Goal: Transaction & Acquisition: Book appointment/travel/reservation

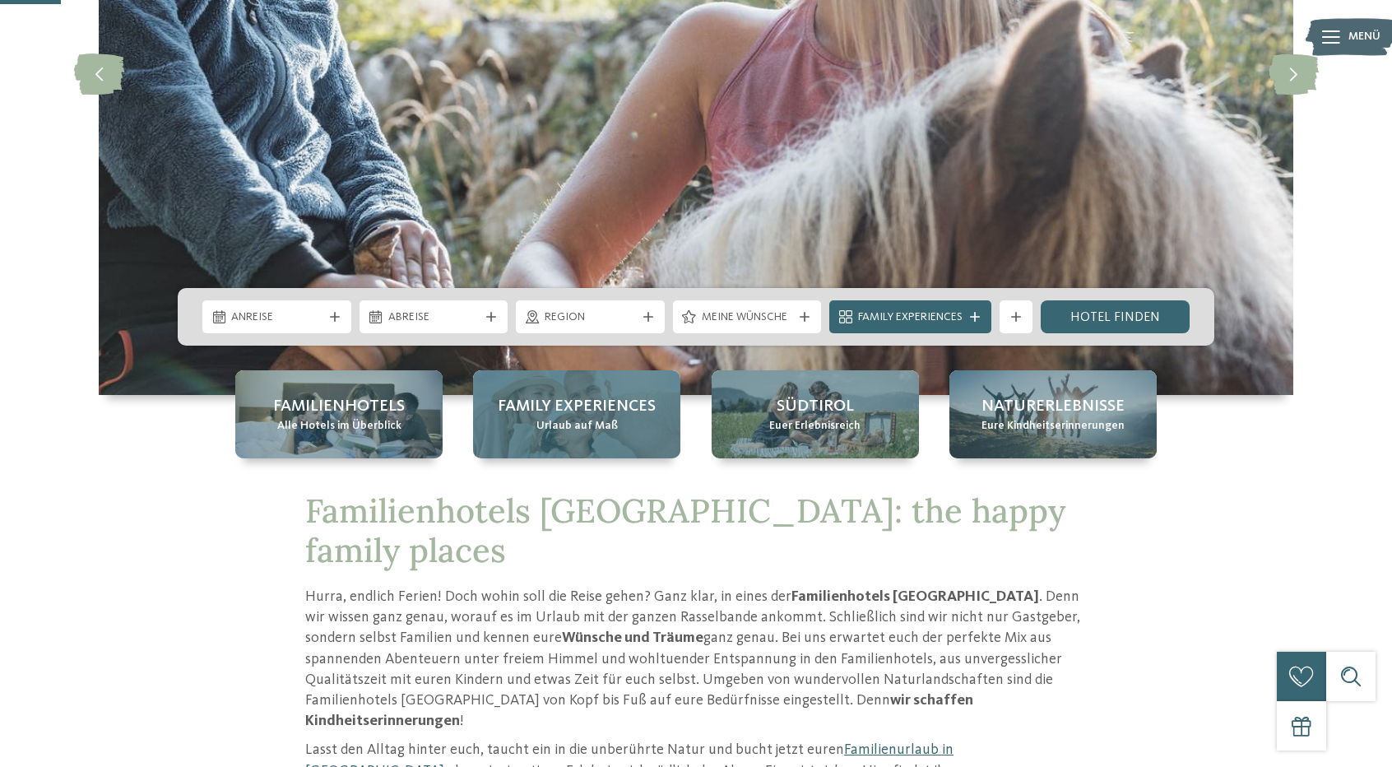
scroll to position [329, 0]
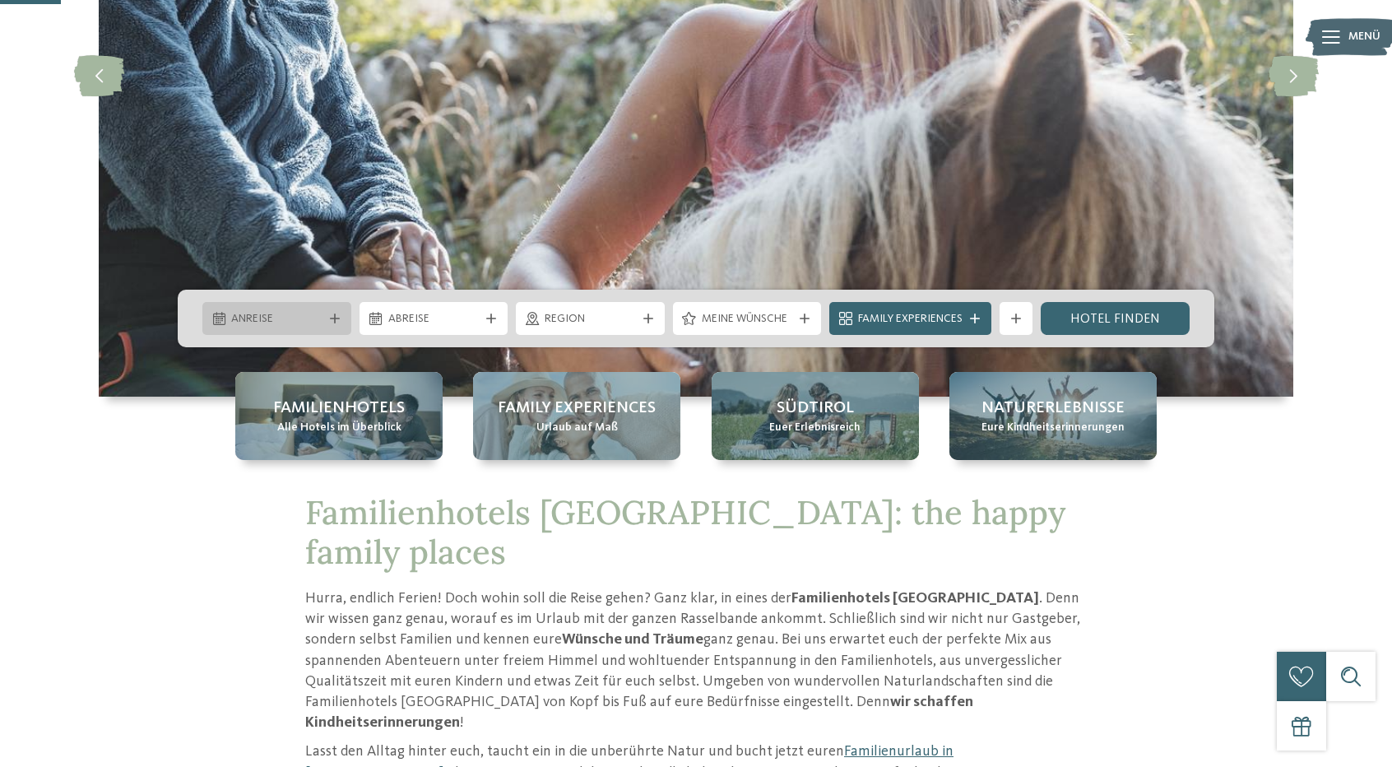
click at [294, 305] on div "Anreise" at bounding box center [276, 318] width 149 height 33
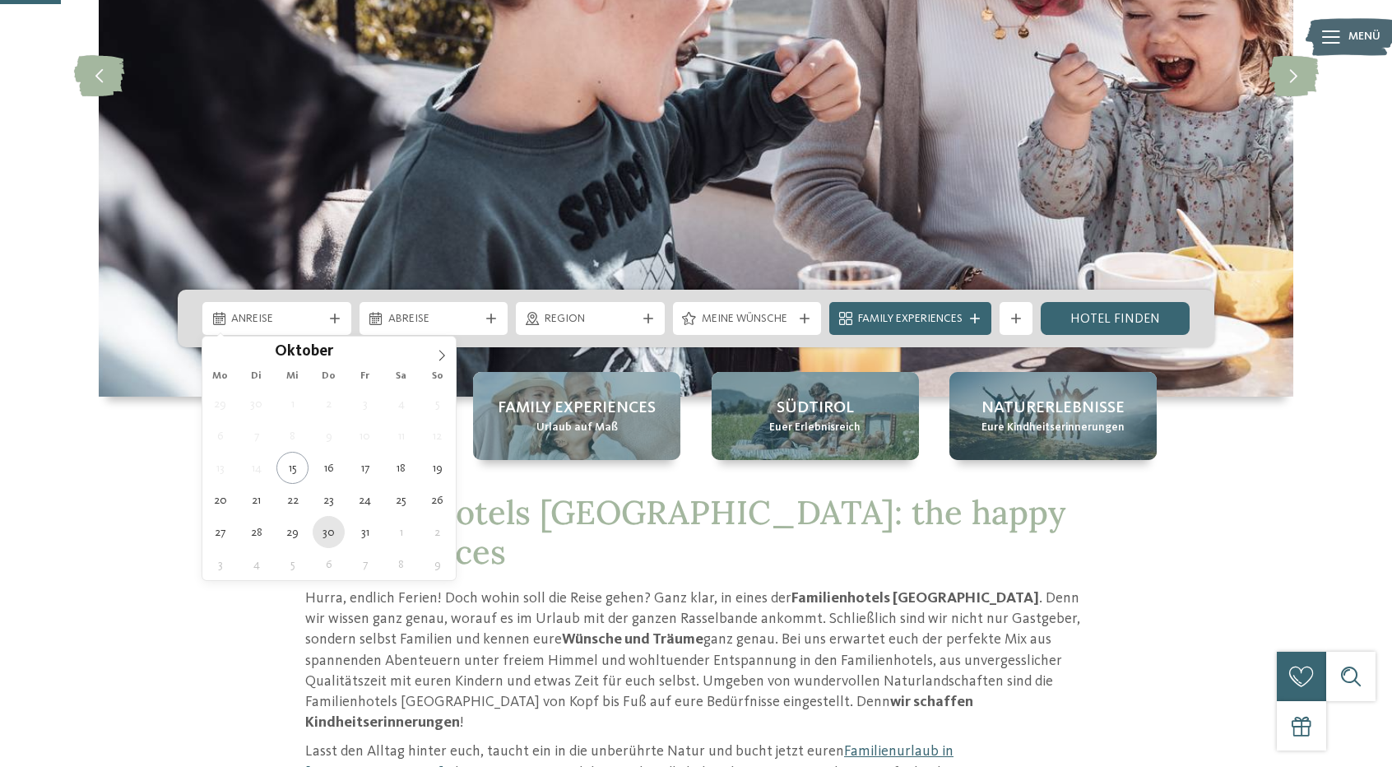
type div "30.10.2025"
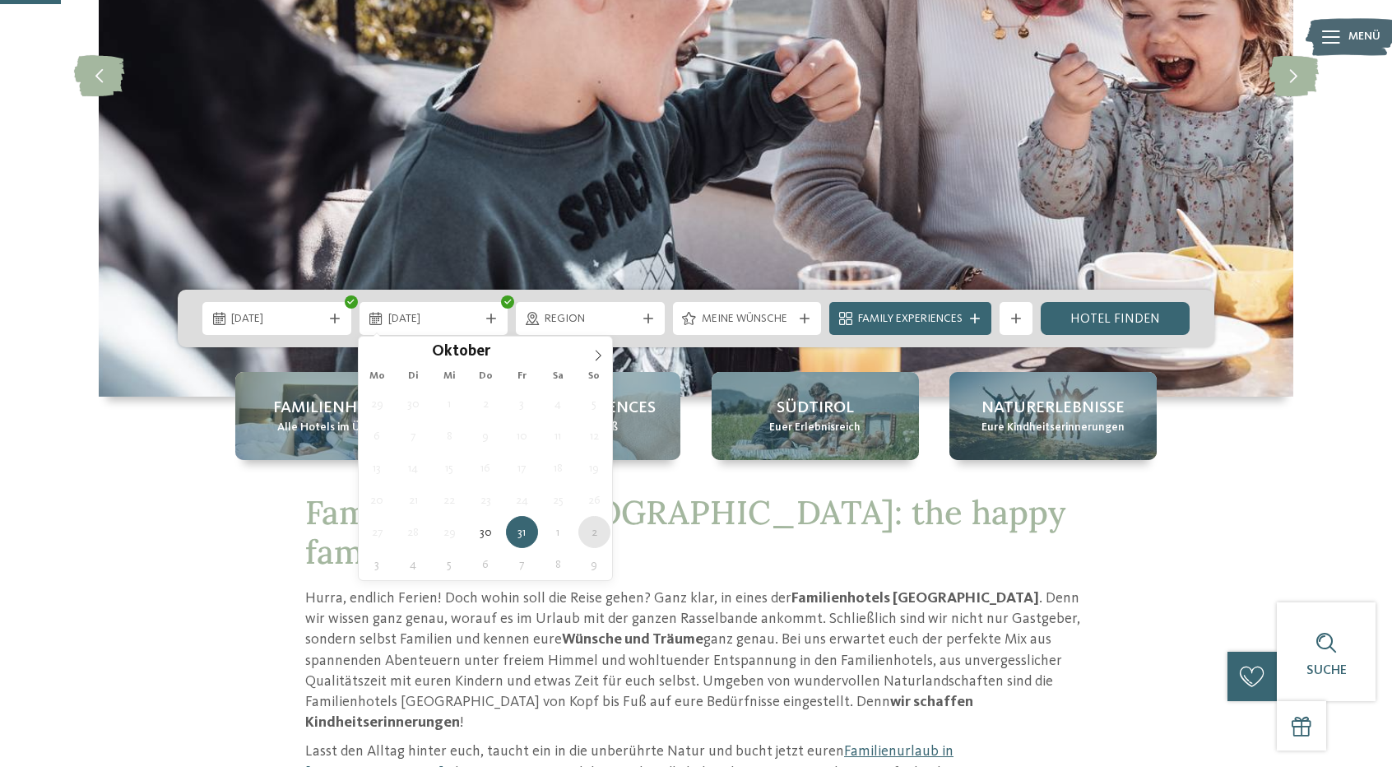
type div "02.11.2025"
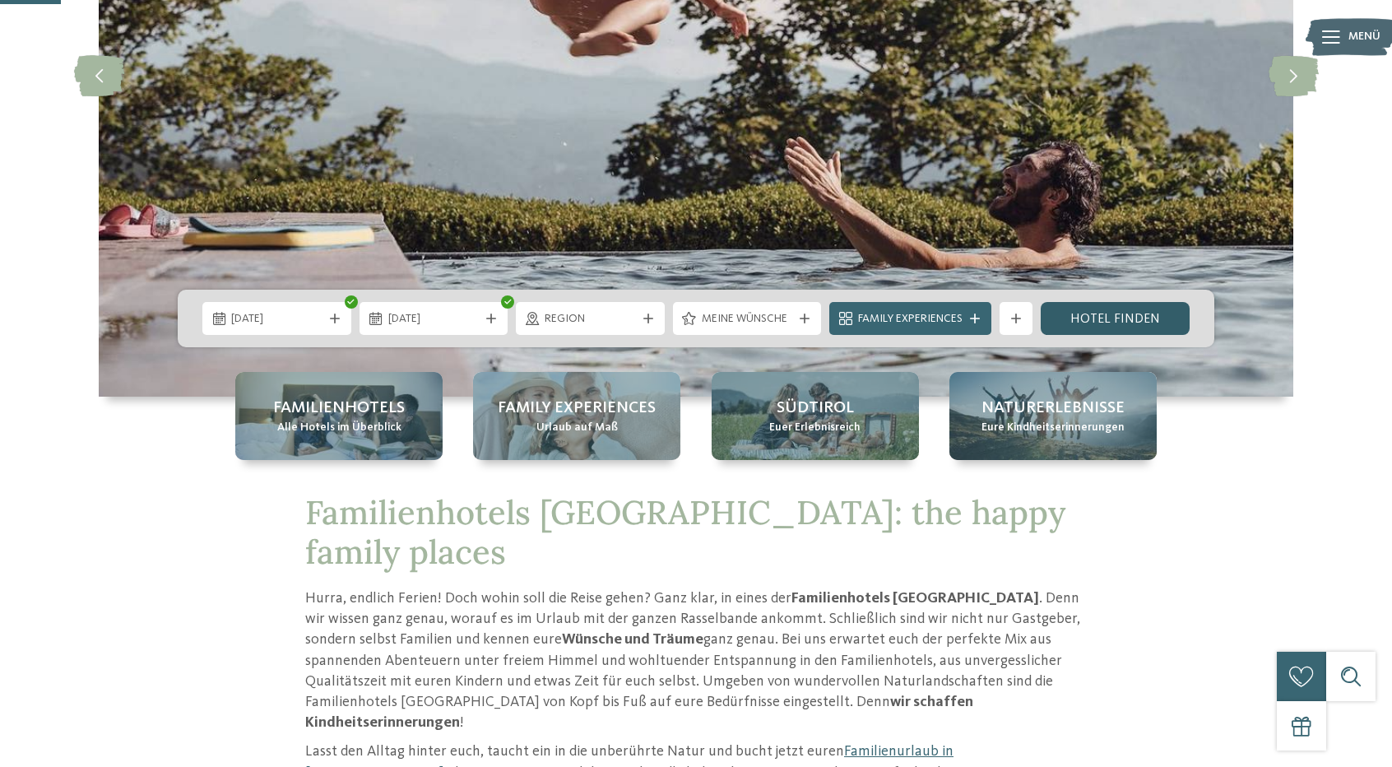
click at [1123, 320] on link "Hotel finden" at bounding box center [1114, 318] width 149 height 33
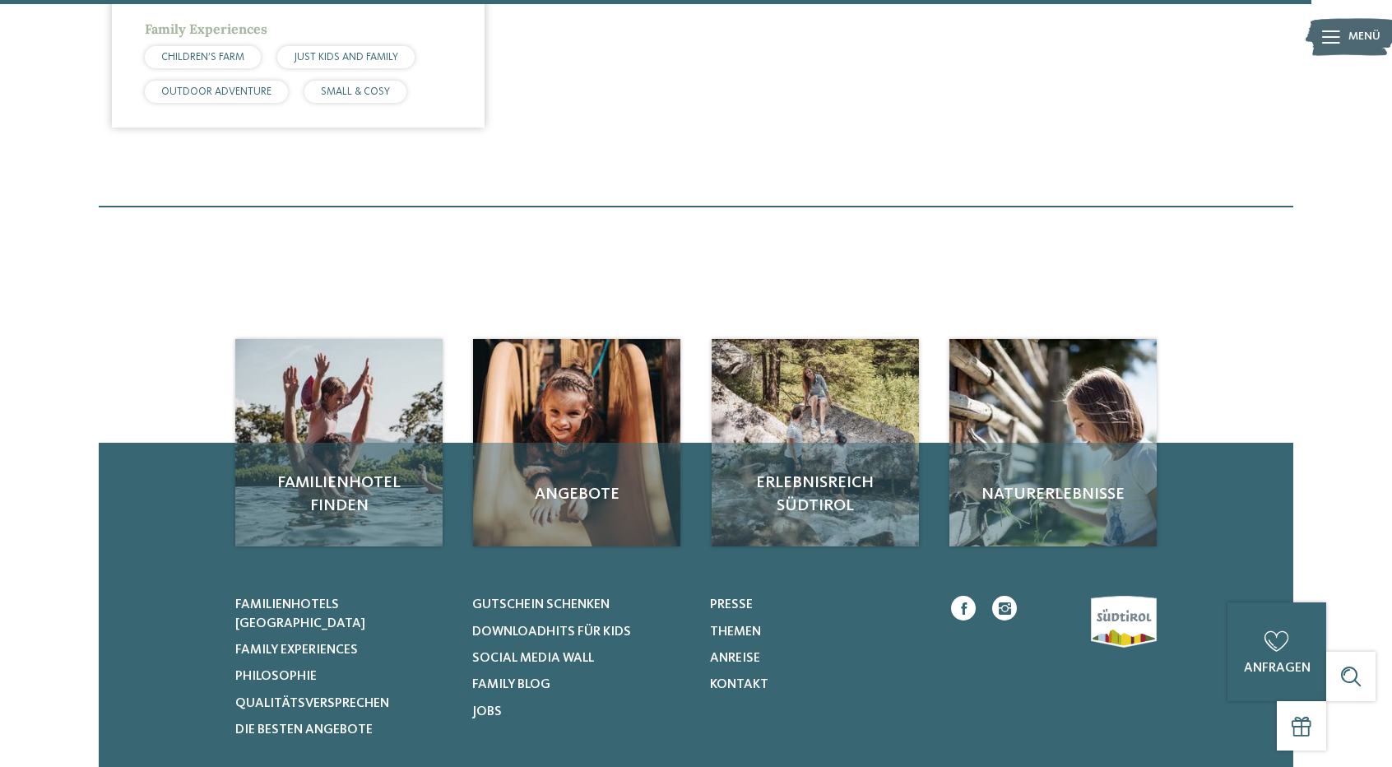
scroll to position [4322, 0]
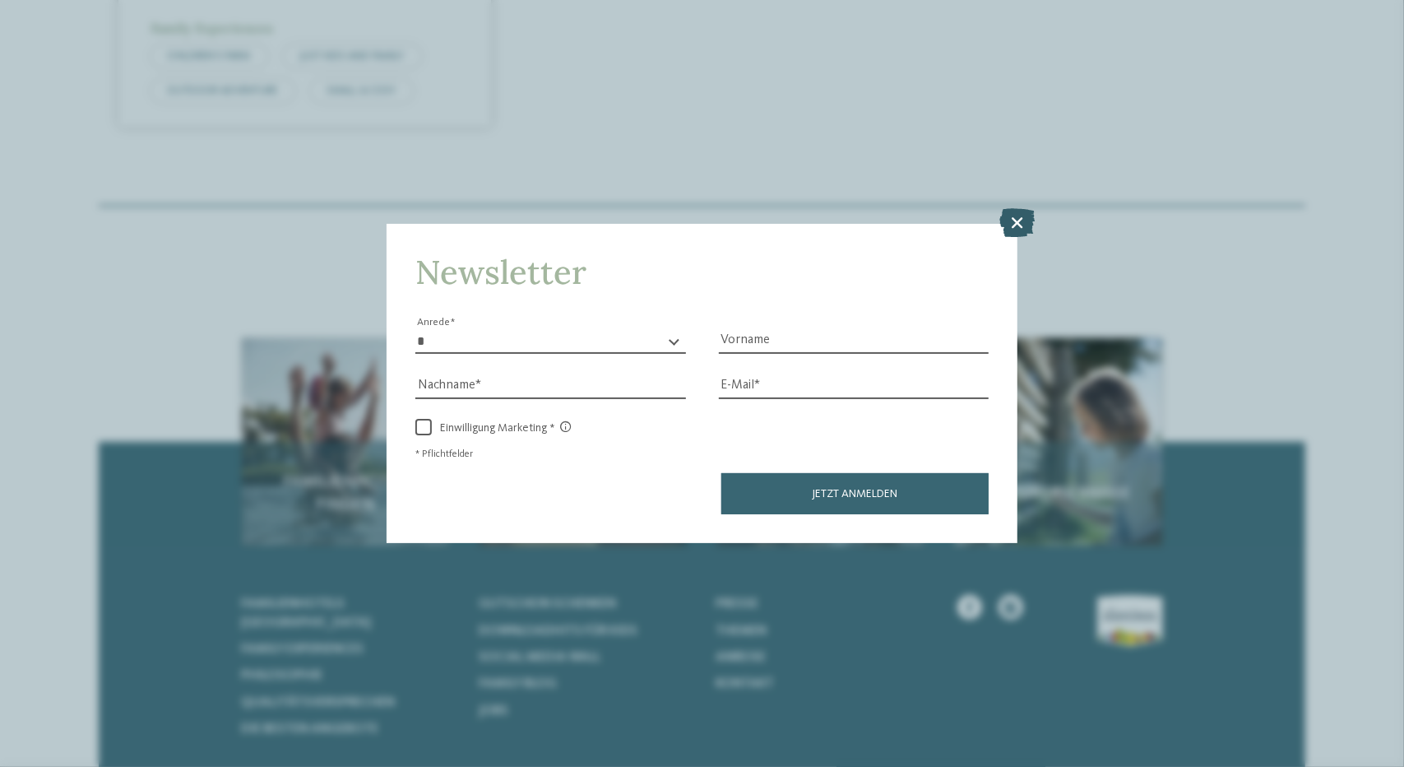
click at [1023, 211] on icon at bounding box center [1017, 222] width 35 height 29
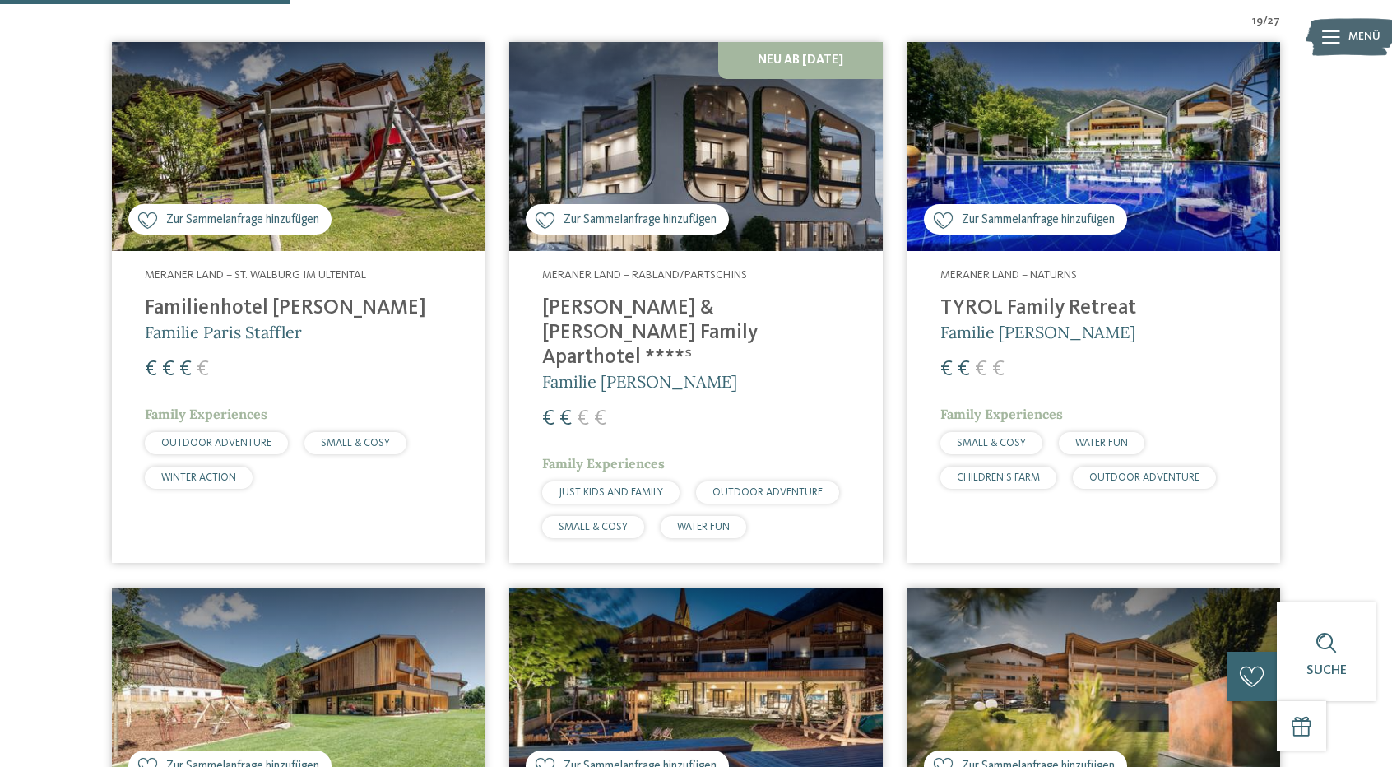
scroll to position [539, 0]
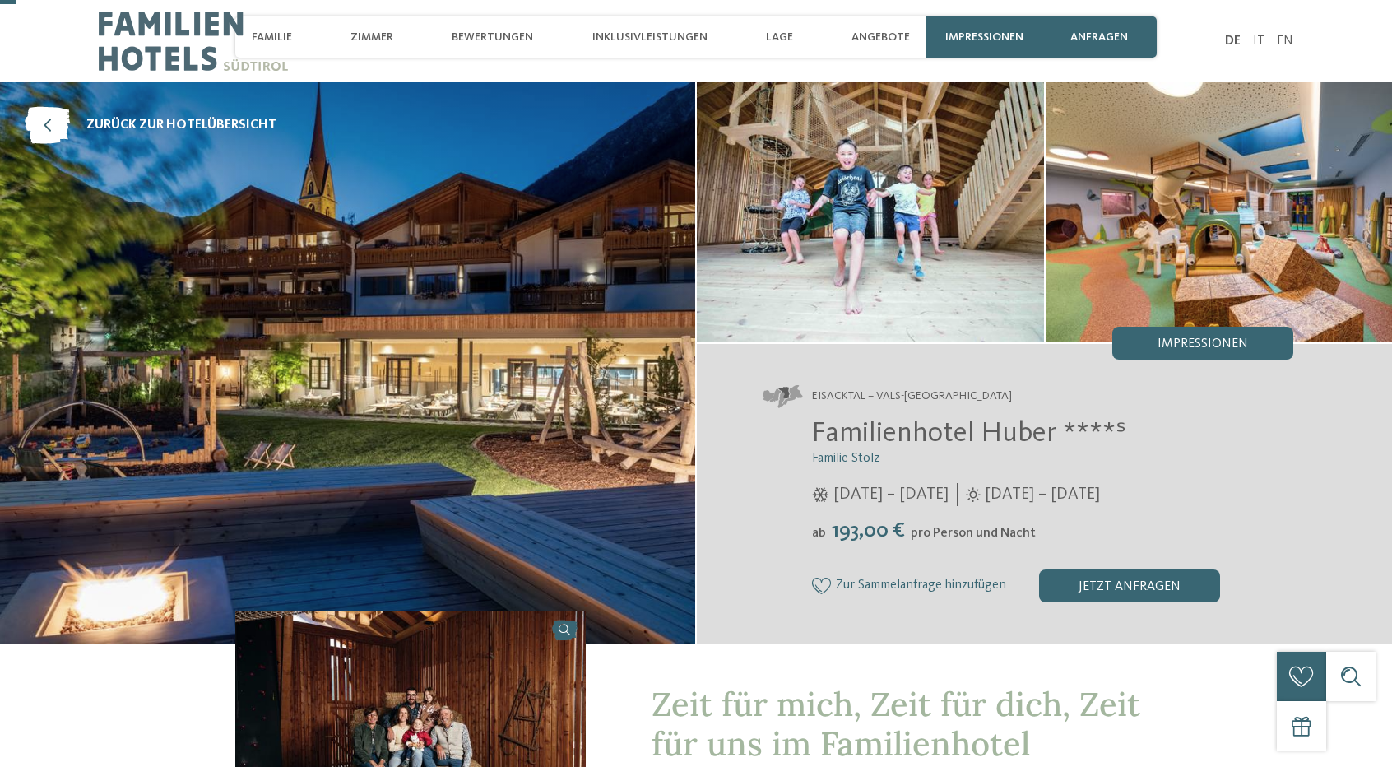
scroll to position [247, 0]
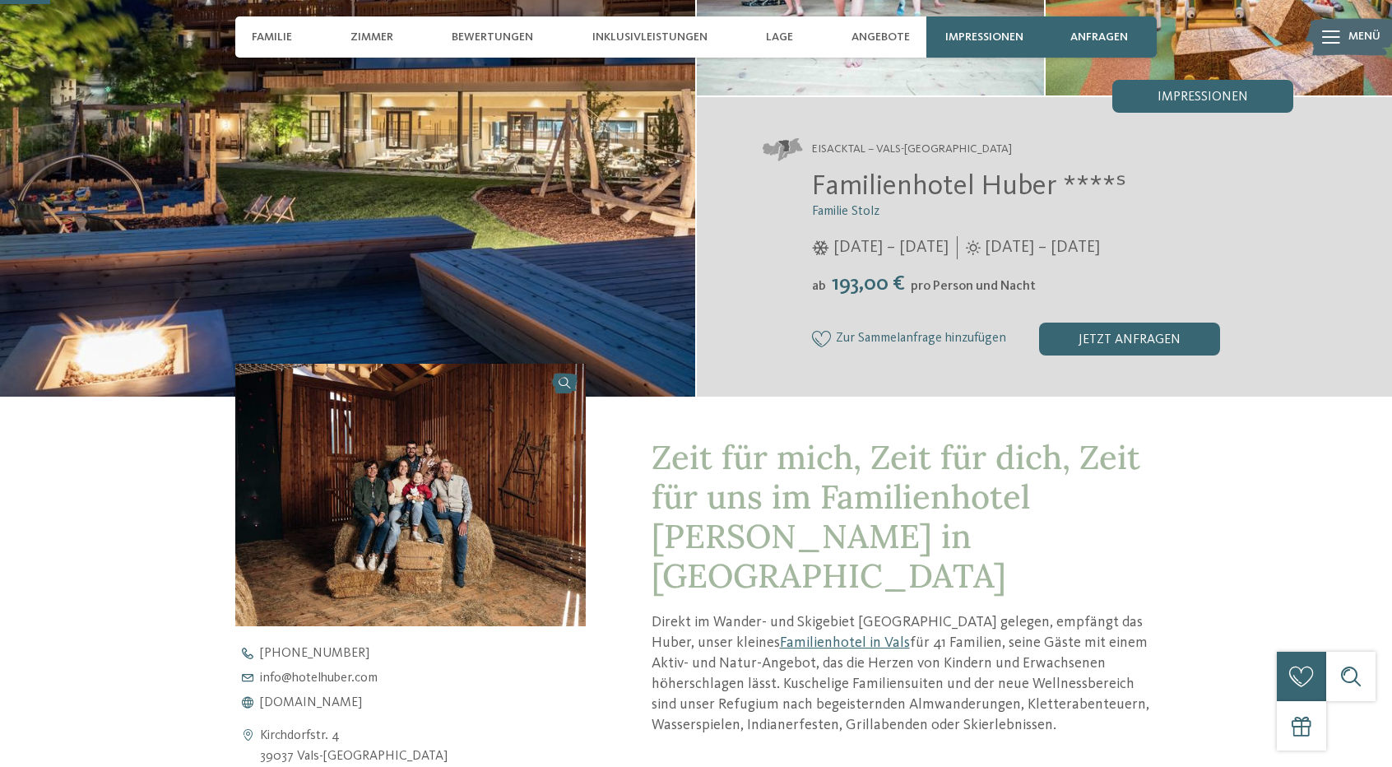
click at [331, 448] on img at bounding box center [410, 495] width 350 height 262
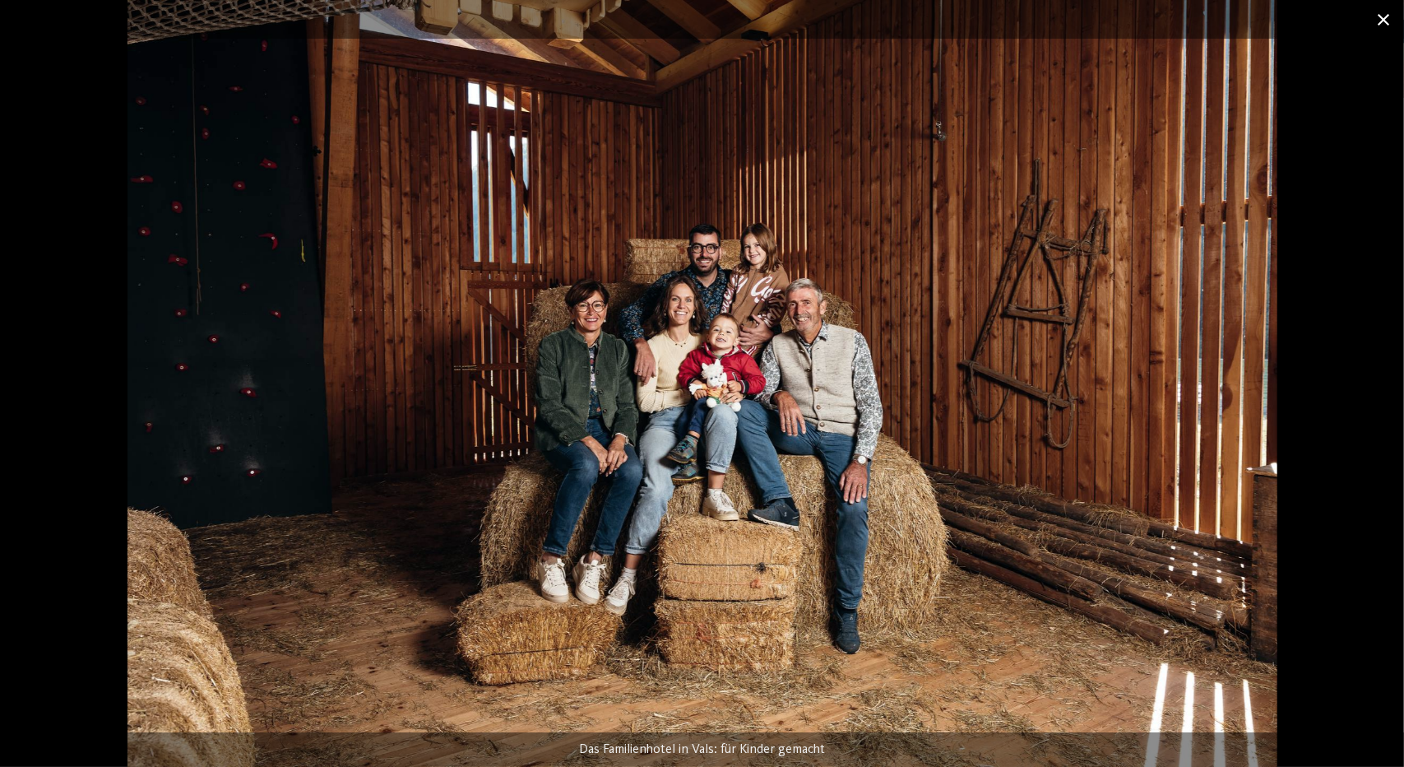
click at [1389, 24] on span at bounding box center [1383, 19] width 41 height 39
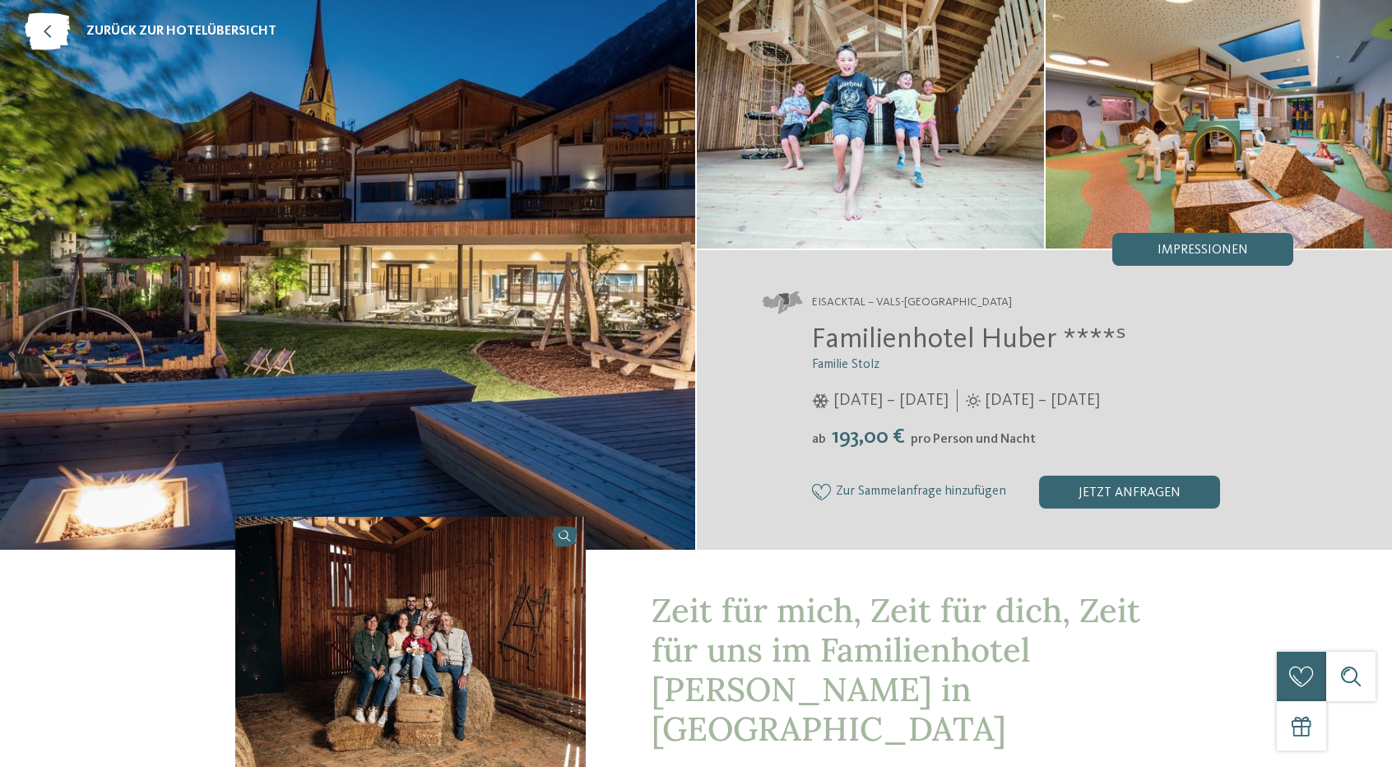
scroll to position [0, 0]
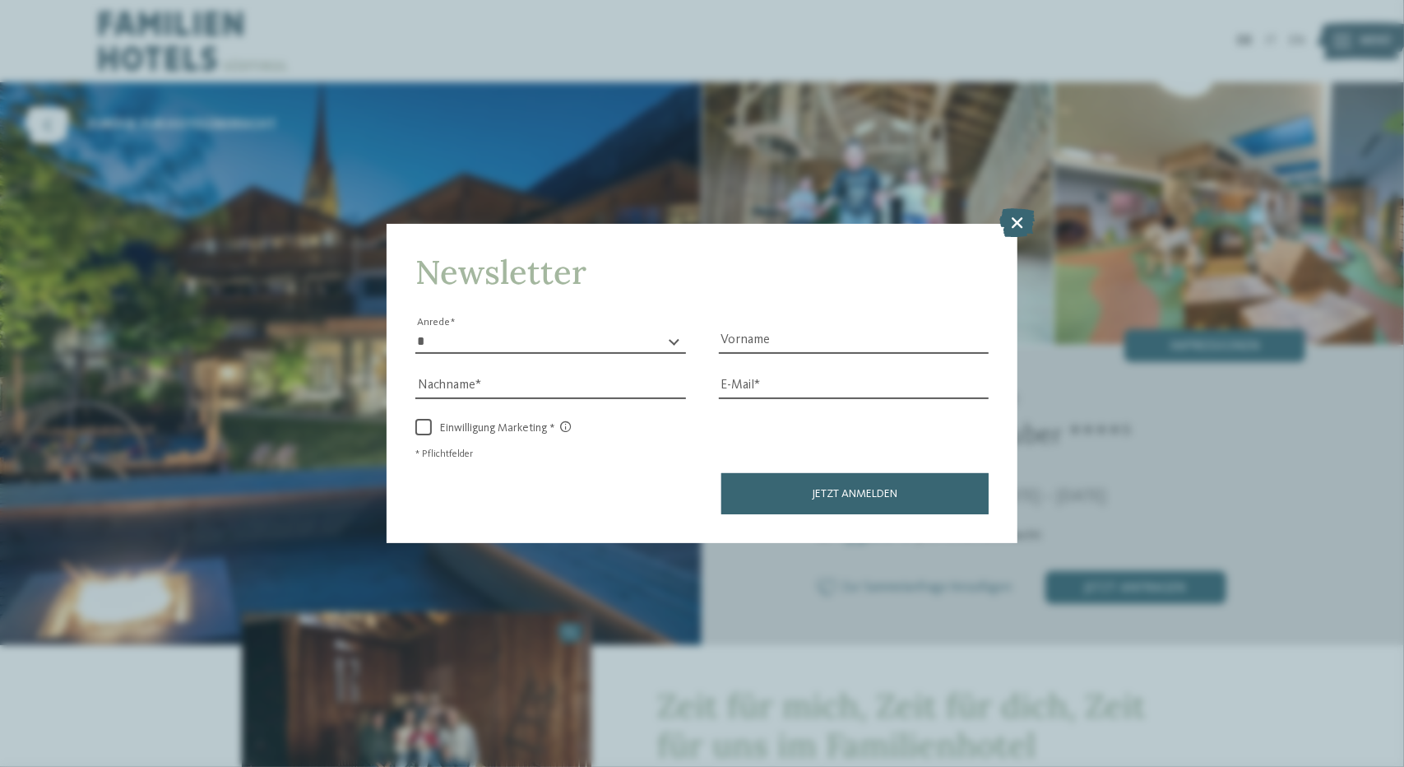
click at [1008, 222] on icon at bounding box center [1017, 222] width 35 height 29
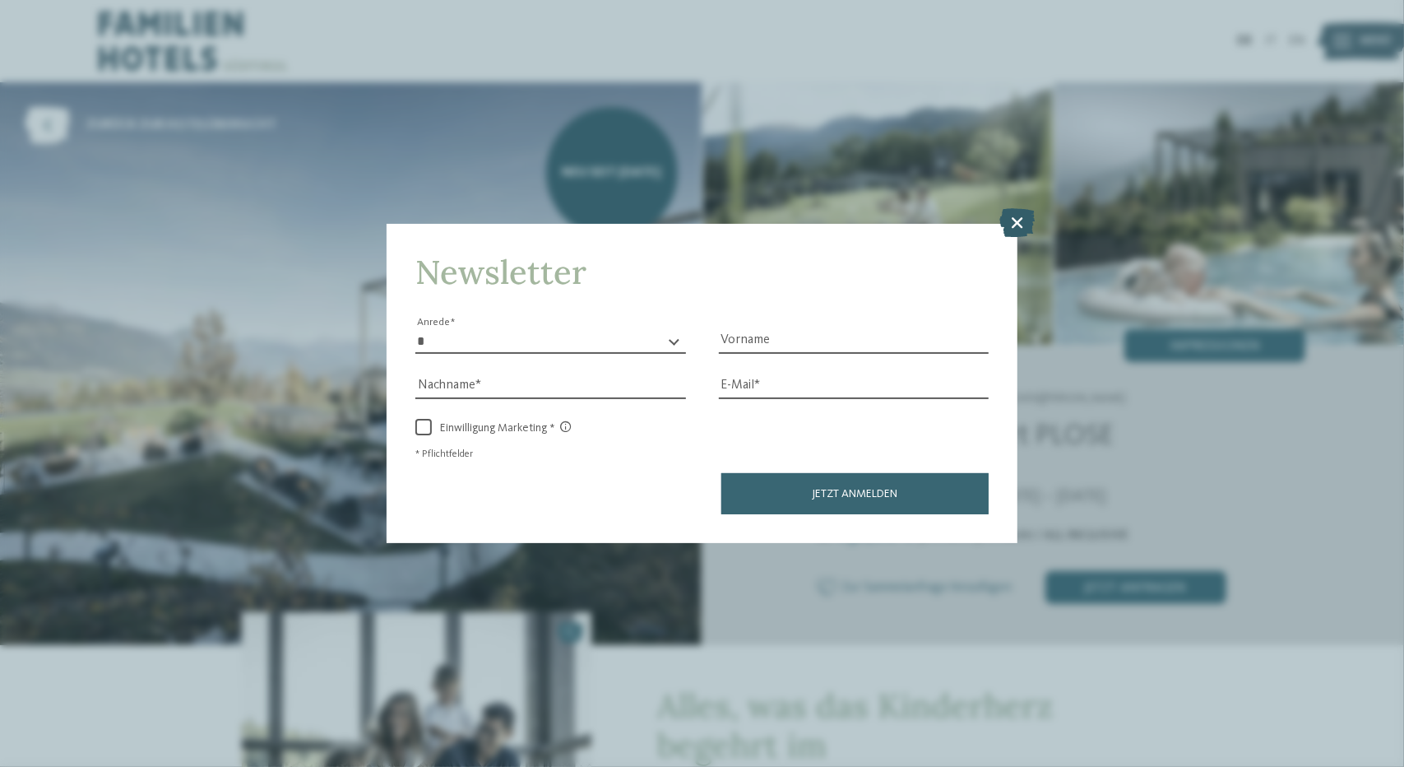
click at [1018, 221] on icon at bounding box center [1017, 222] width 35 height 29
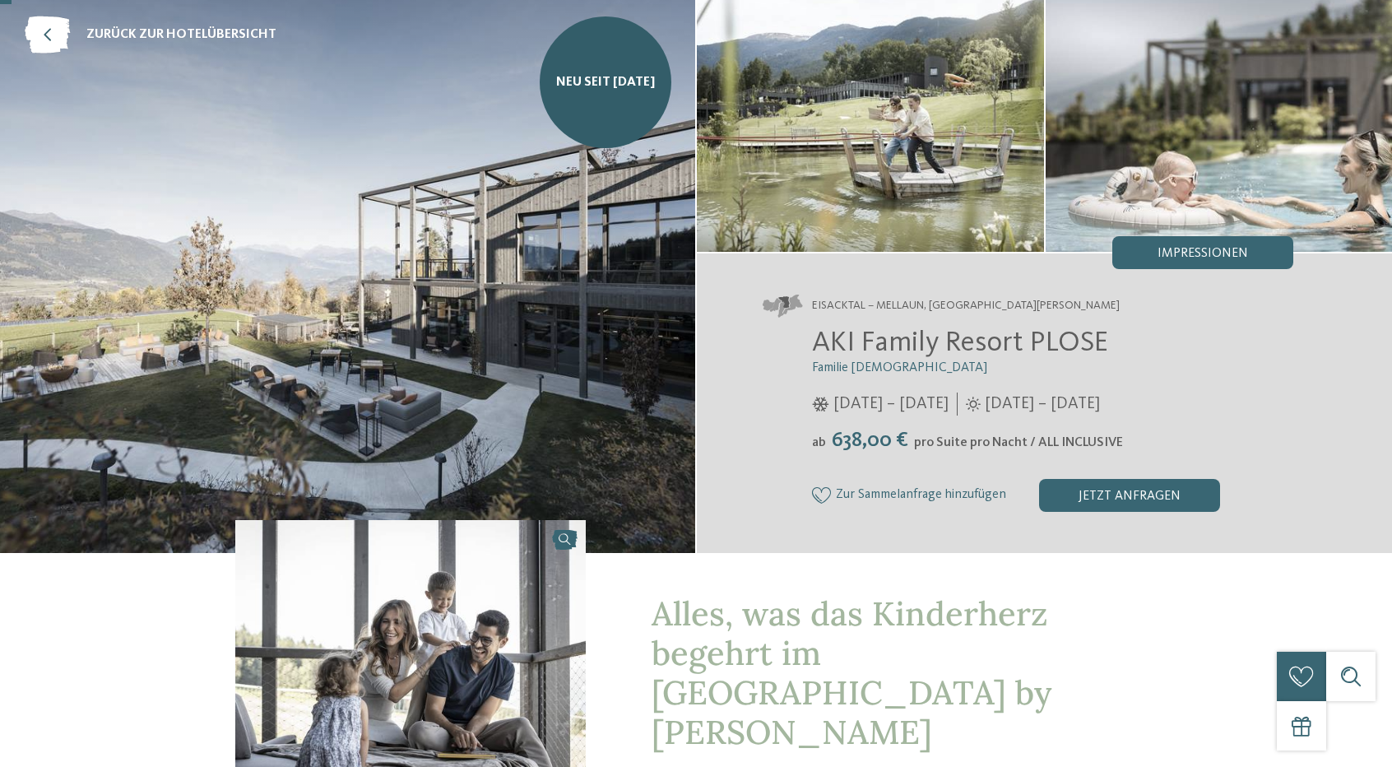
scroll to position [164, 0]
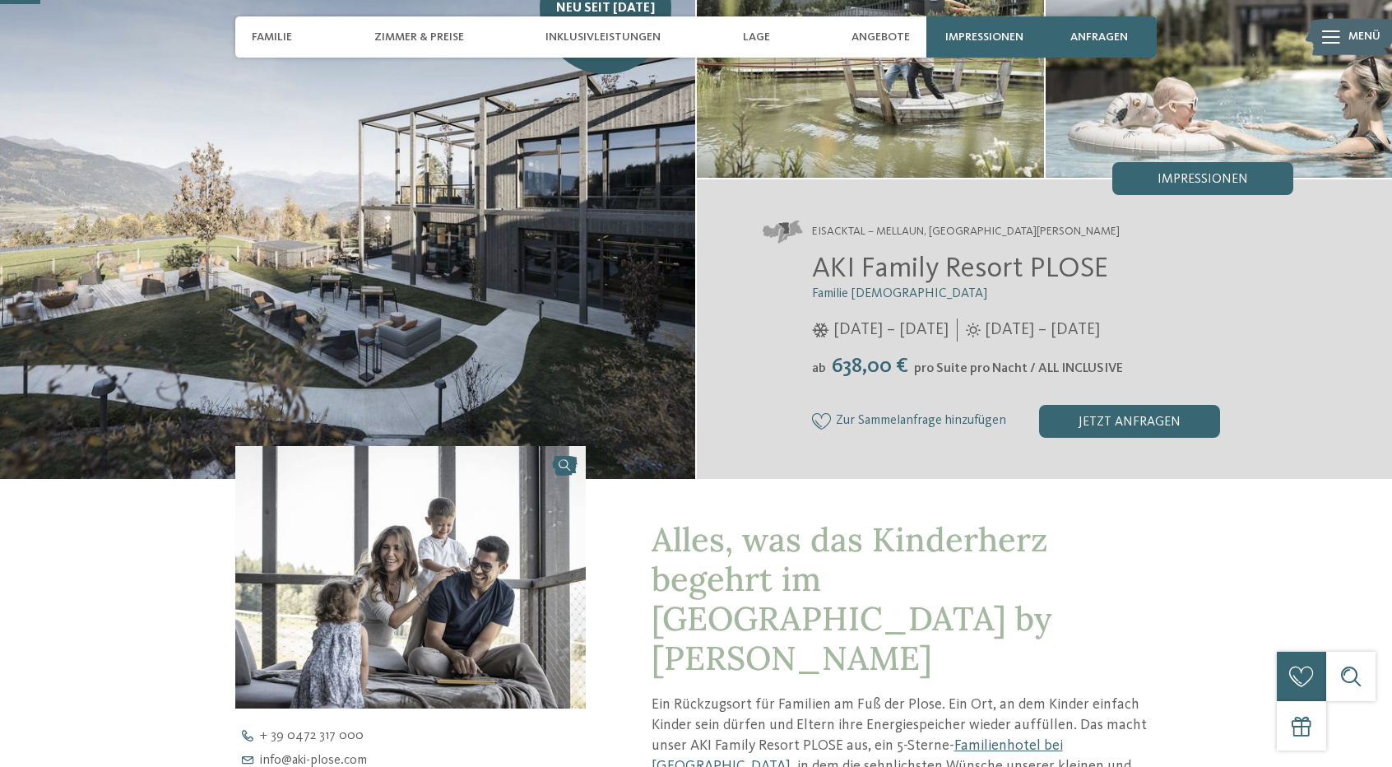
click at [386, 527] on img at bounding box center [410, 577] width 350 height 262
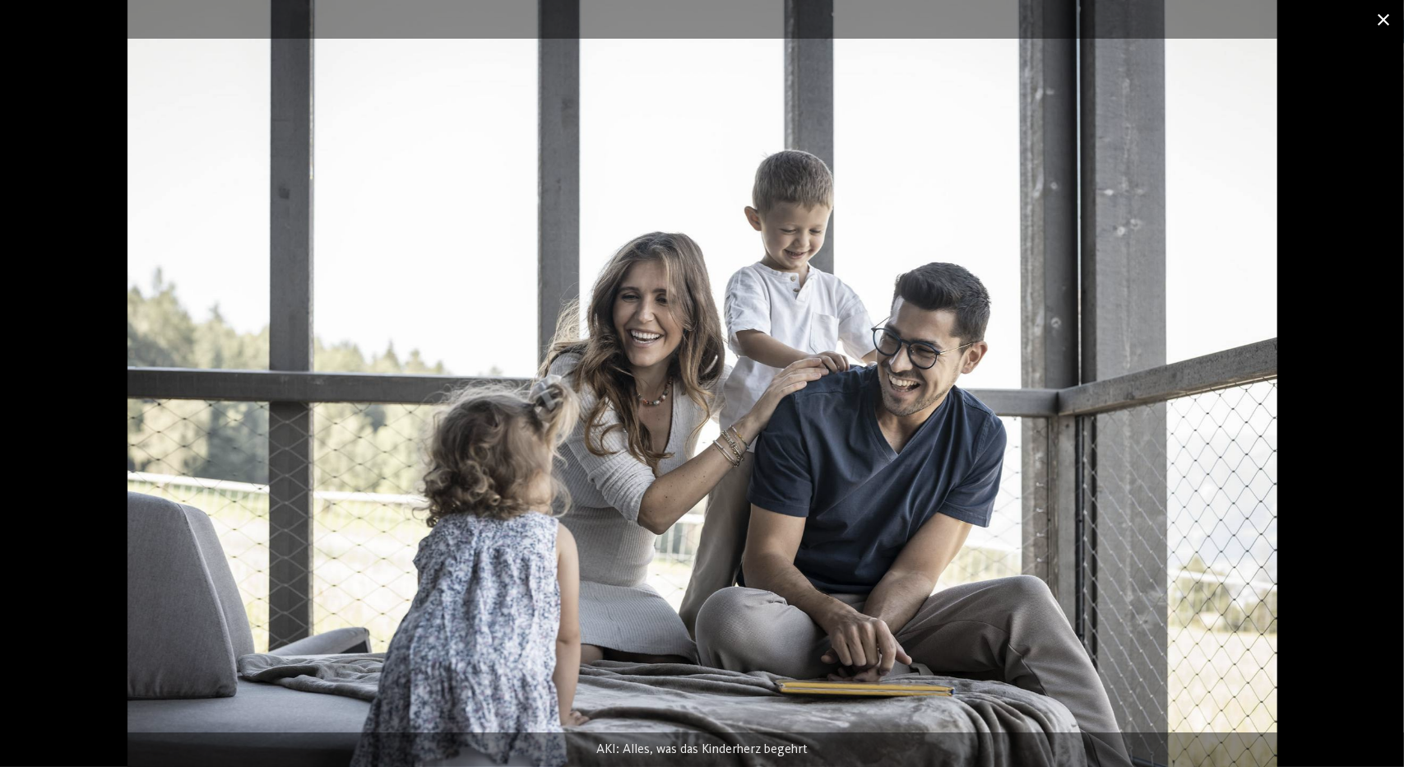
click at [1385, 24] on span at bounding box center [1383, 19] width 41 height 39
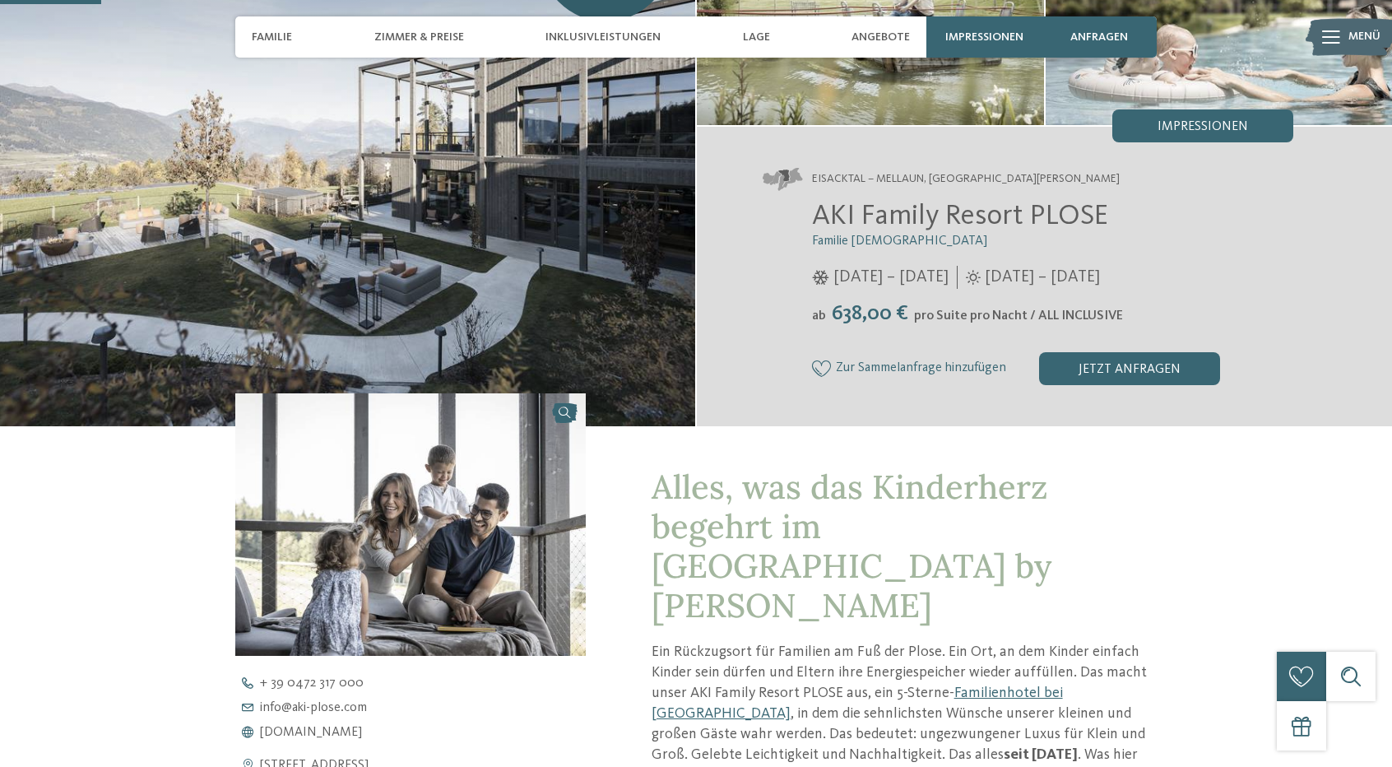
scroll to position [0, 0]
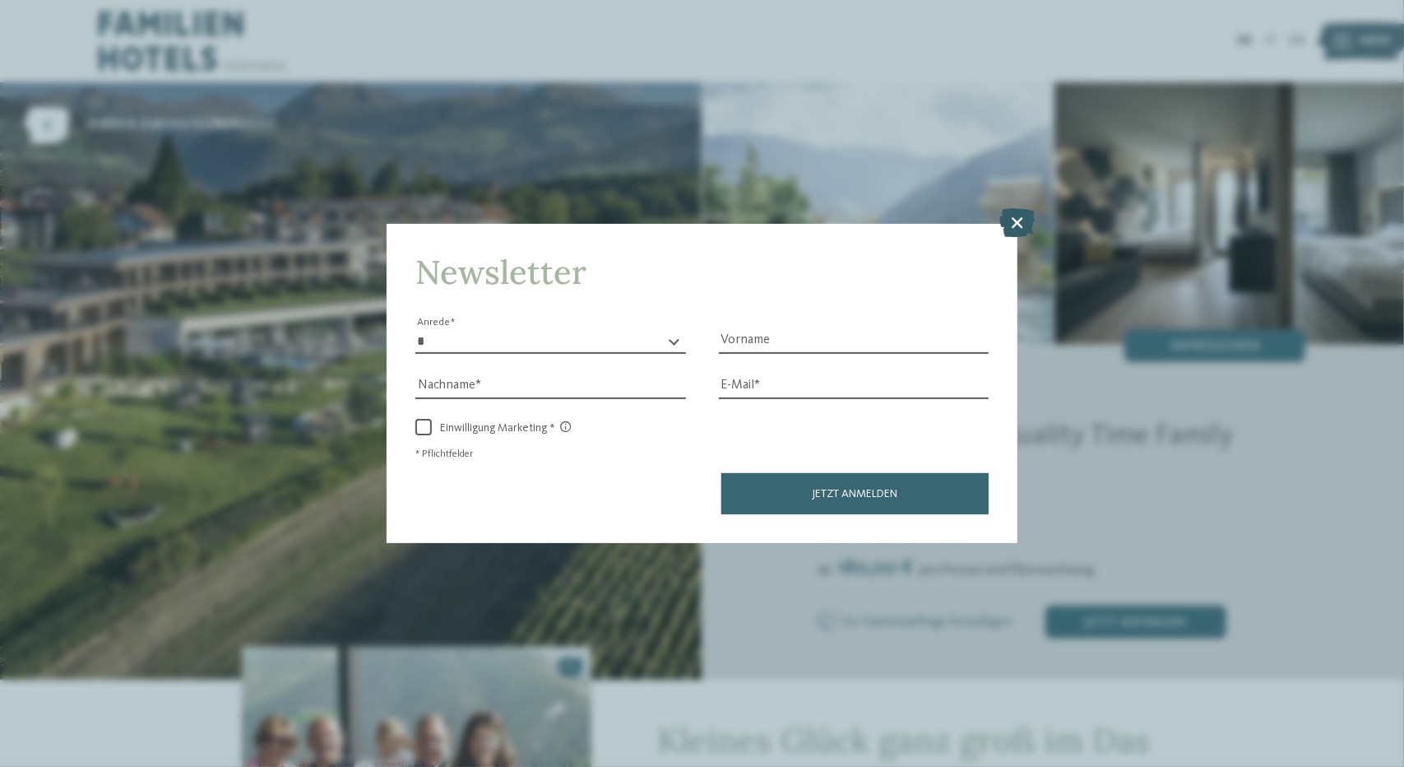
click at [1012, 220] on icon at bounding box center [1017, 222] width 35 height 29
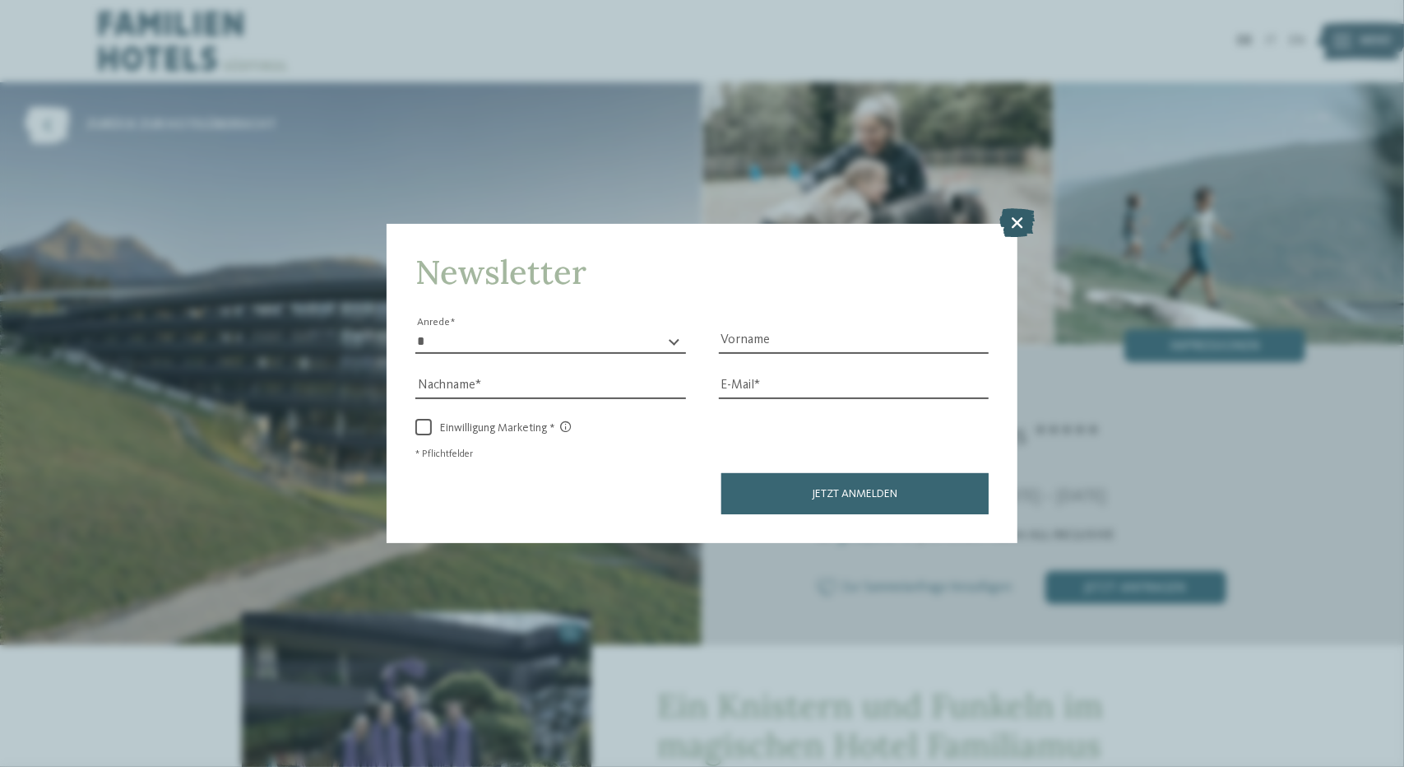
click at [1014, 213] on icon at bounding box center [1017, 222] width 35 height 29
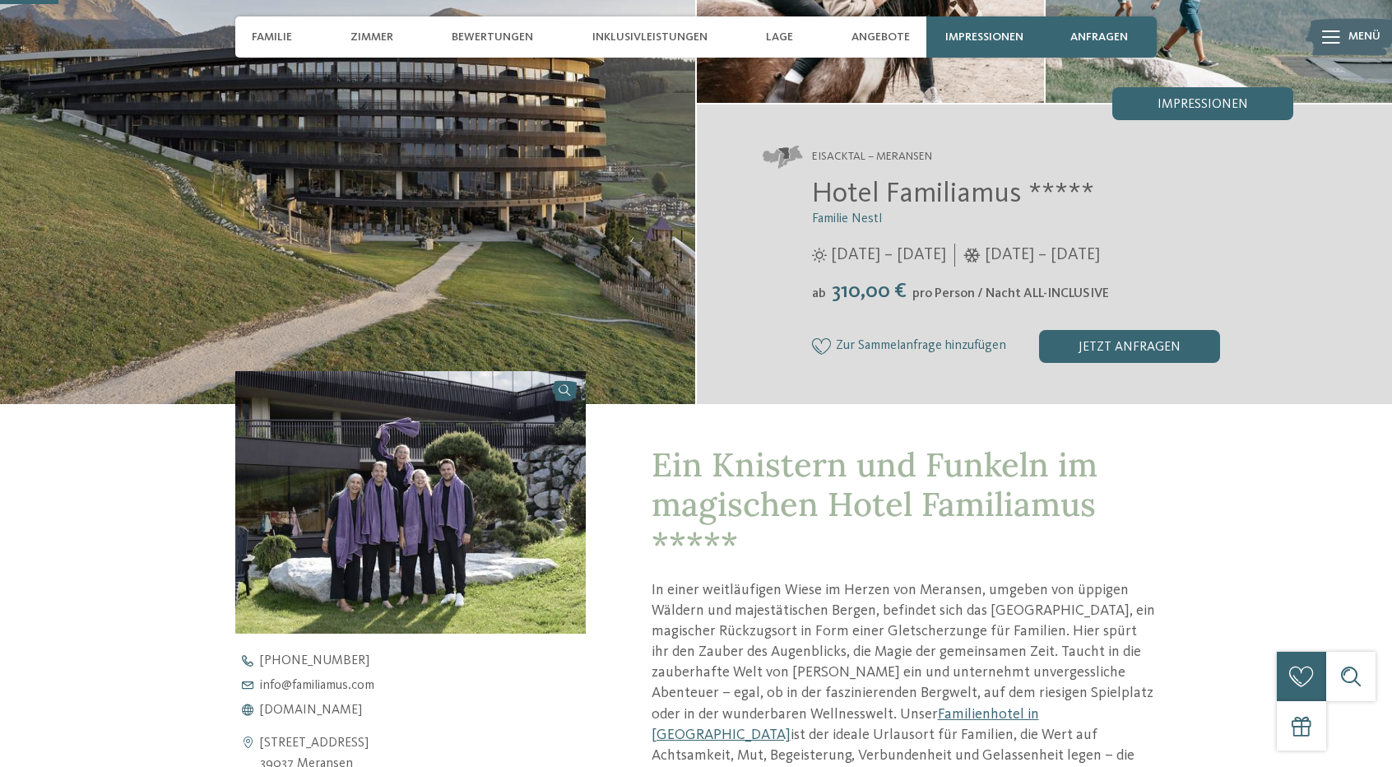
scroll to position [247, 0]
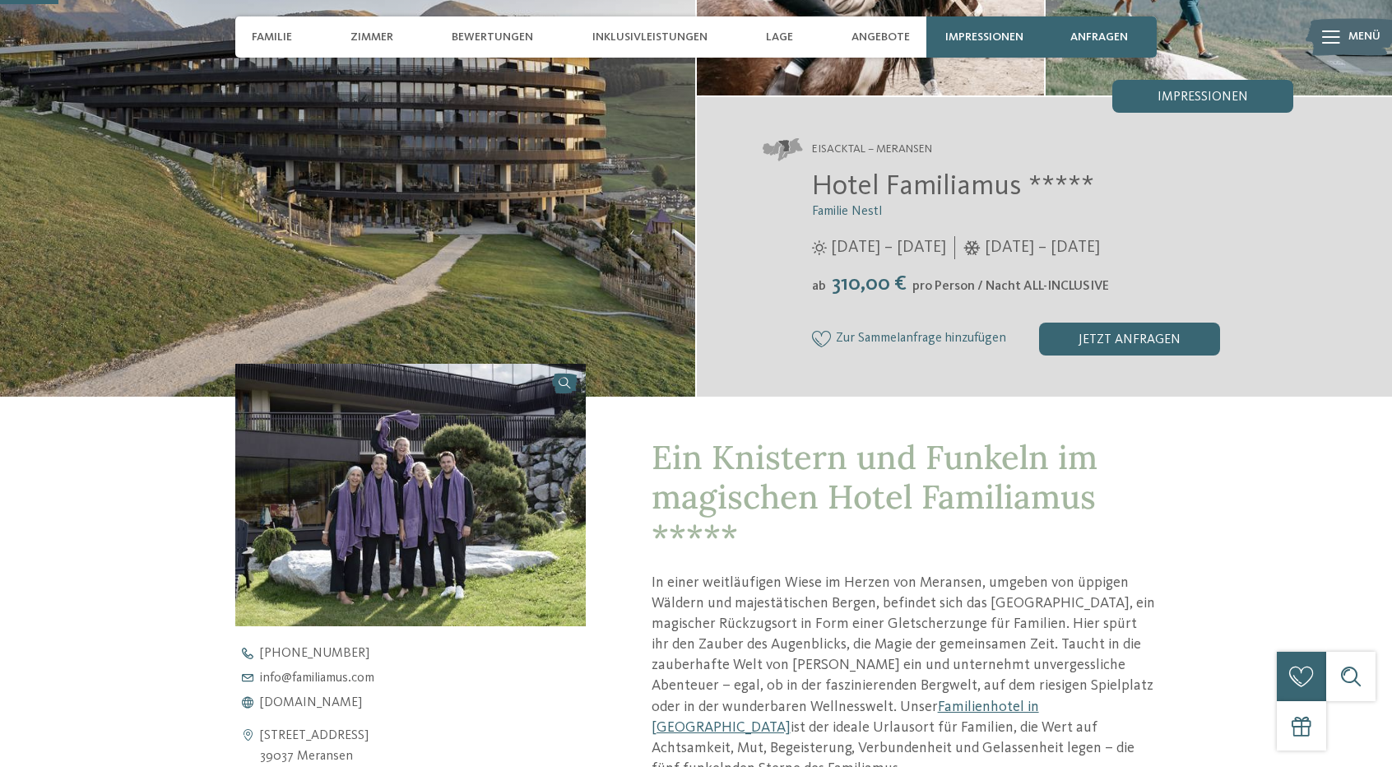
click at [495, 475] on img at bounding box center [410, 495] width 350 height 262
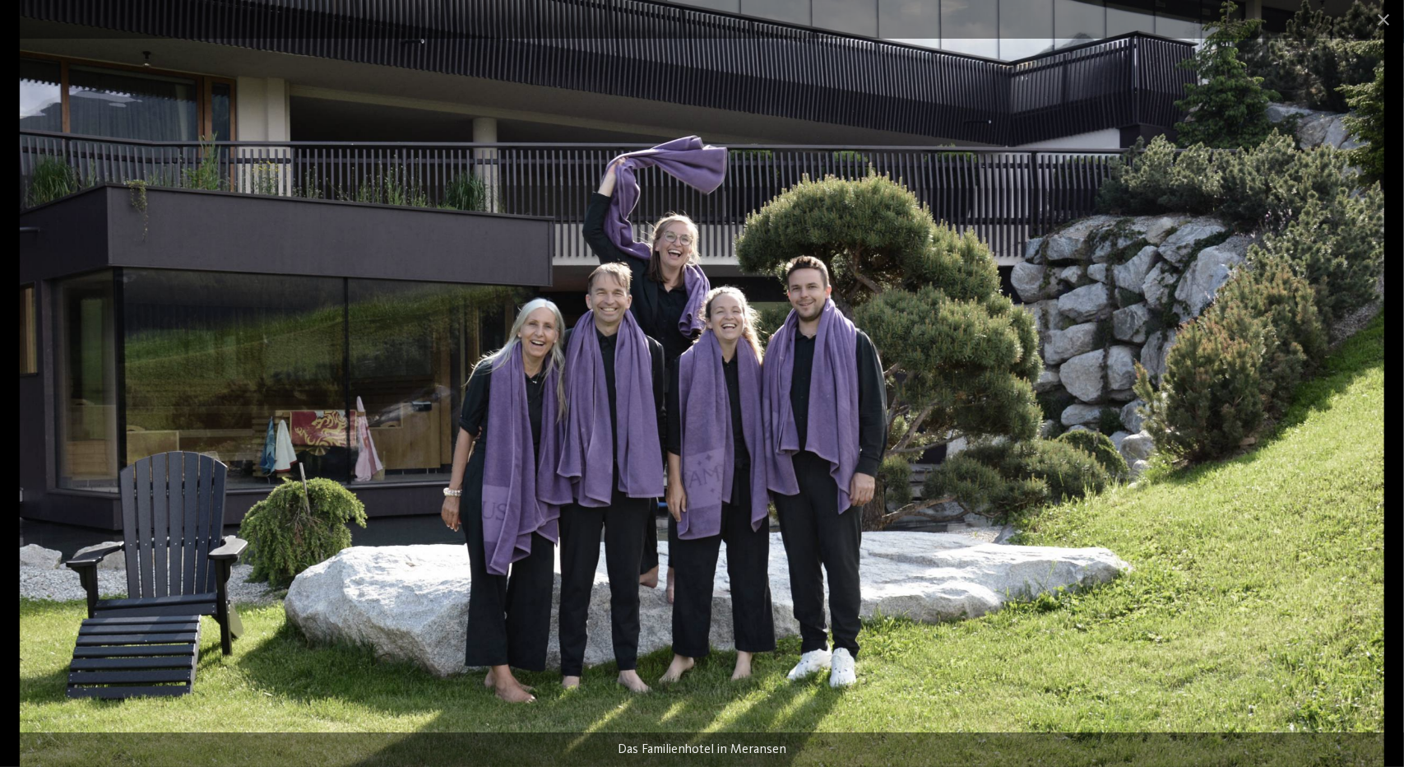
click at [1201, 160] on img at bounding box center [702, 383] width 1364 height 767
click at [1387, 19] on span at bounding box center [1383, 19] width 41 height 39
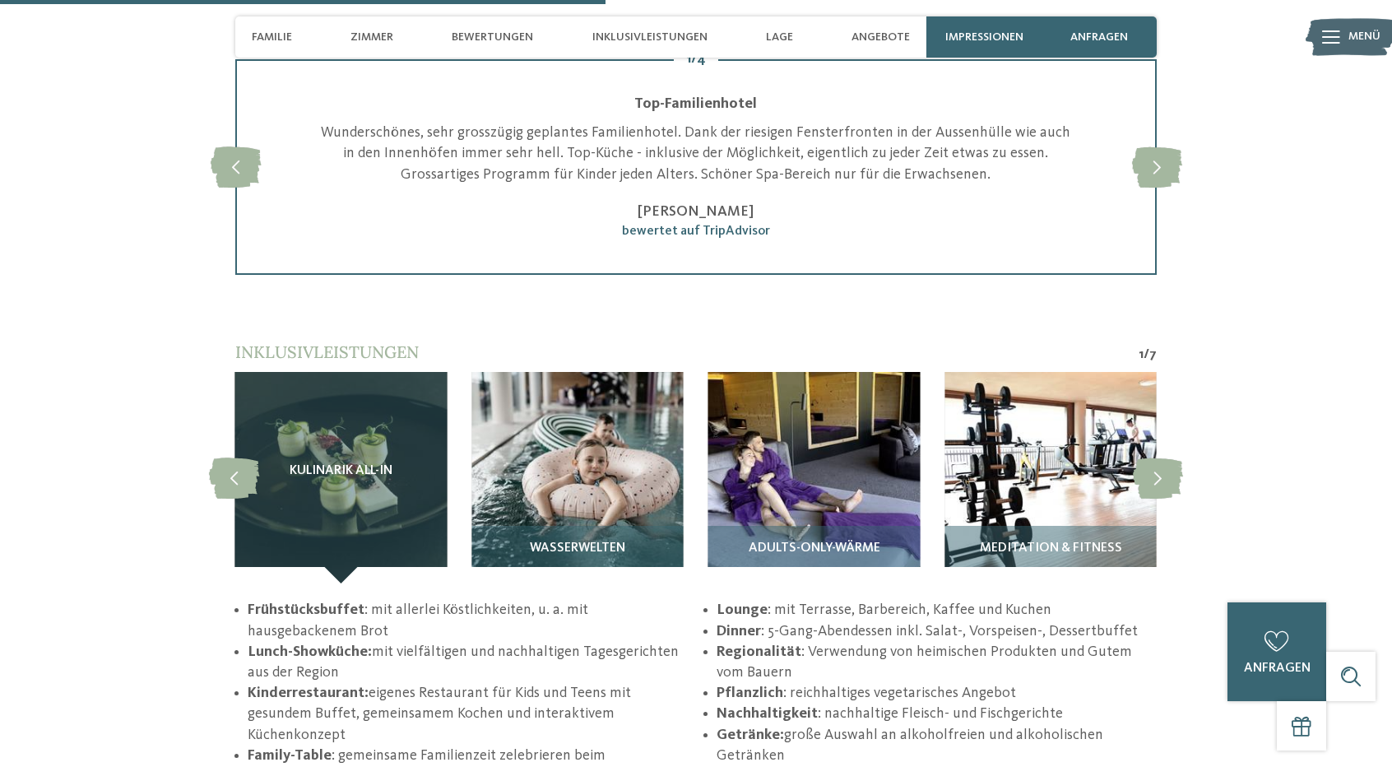
scroll to position [2550, 0]
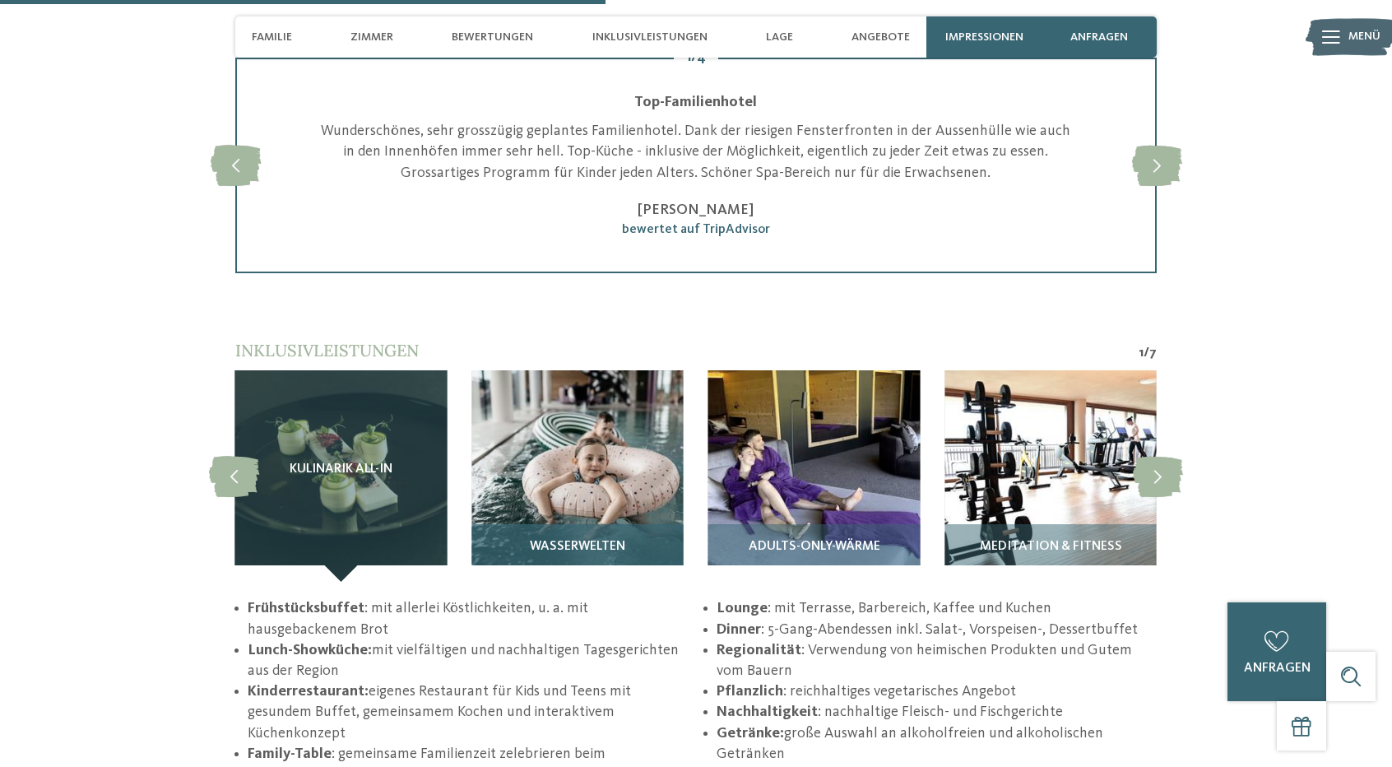
click at [623, 498] on img at bounding box center [576, 475] width 211 height 211
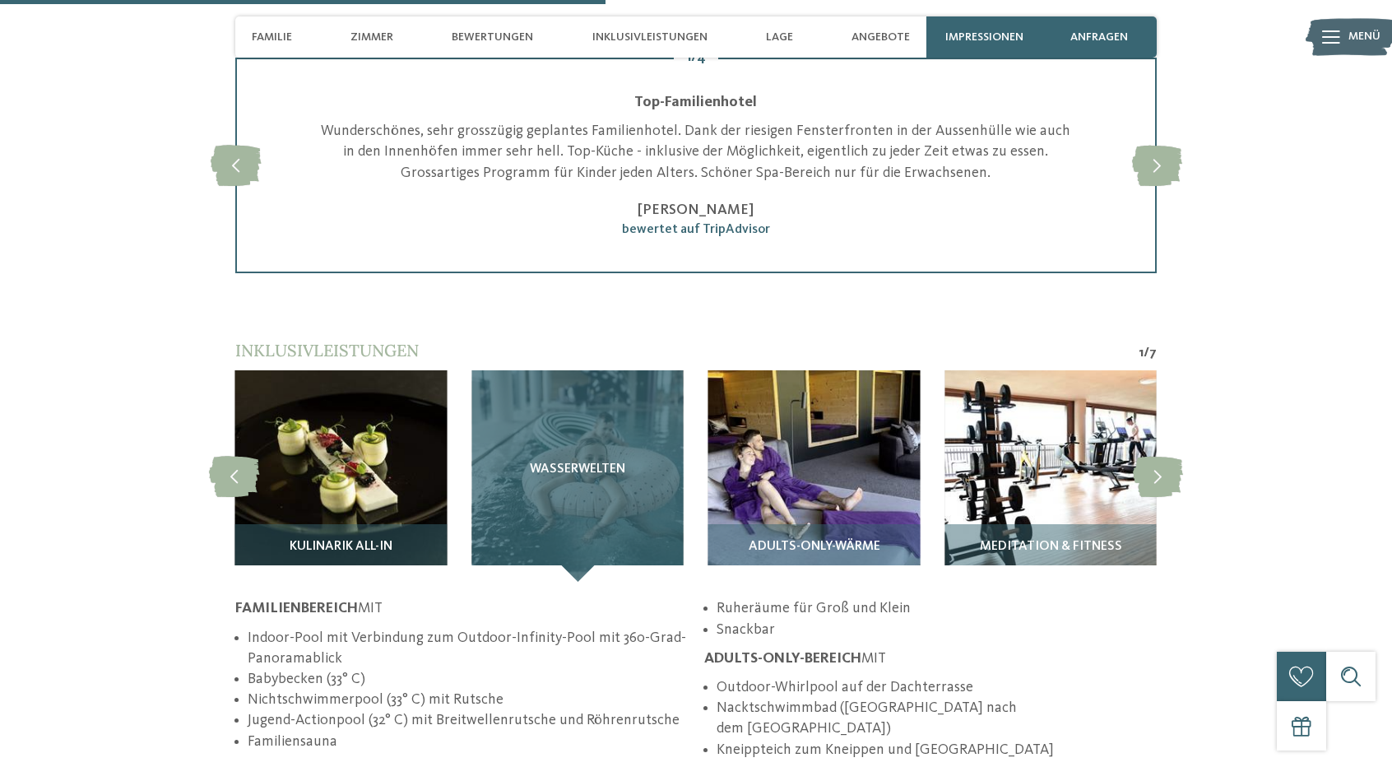
click at [584, 442] on div "Wasserwelten" at bounding box center [576, 475] width 211 height 211
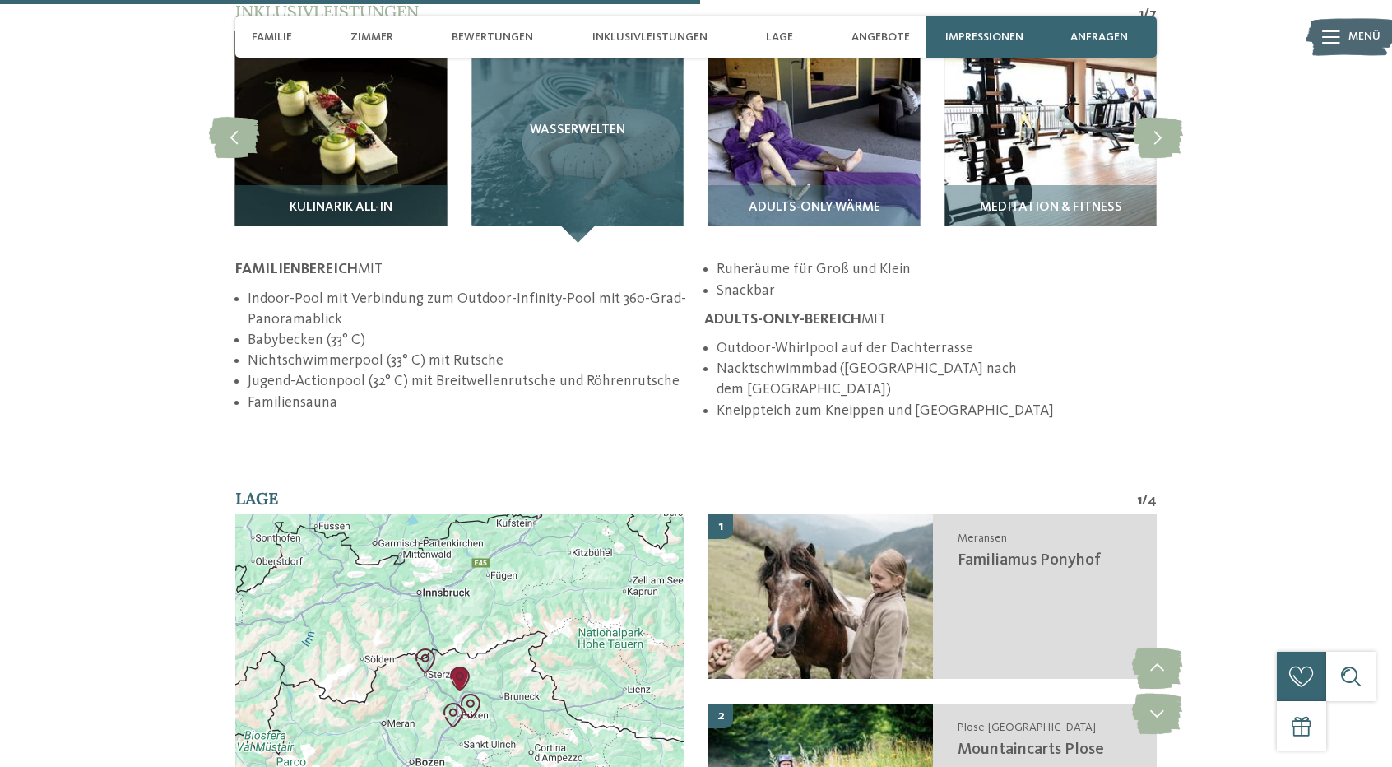
scroll to position [2879, 0]
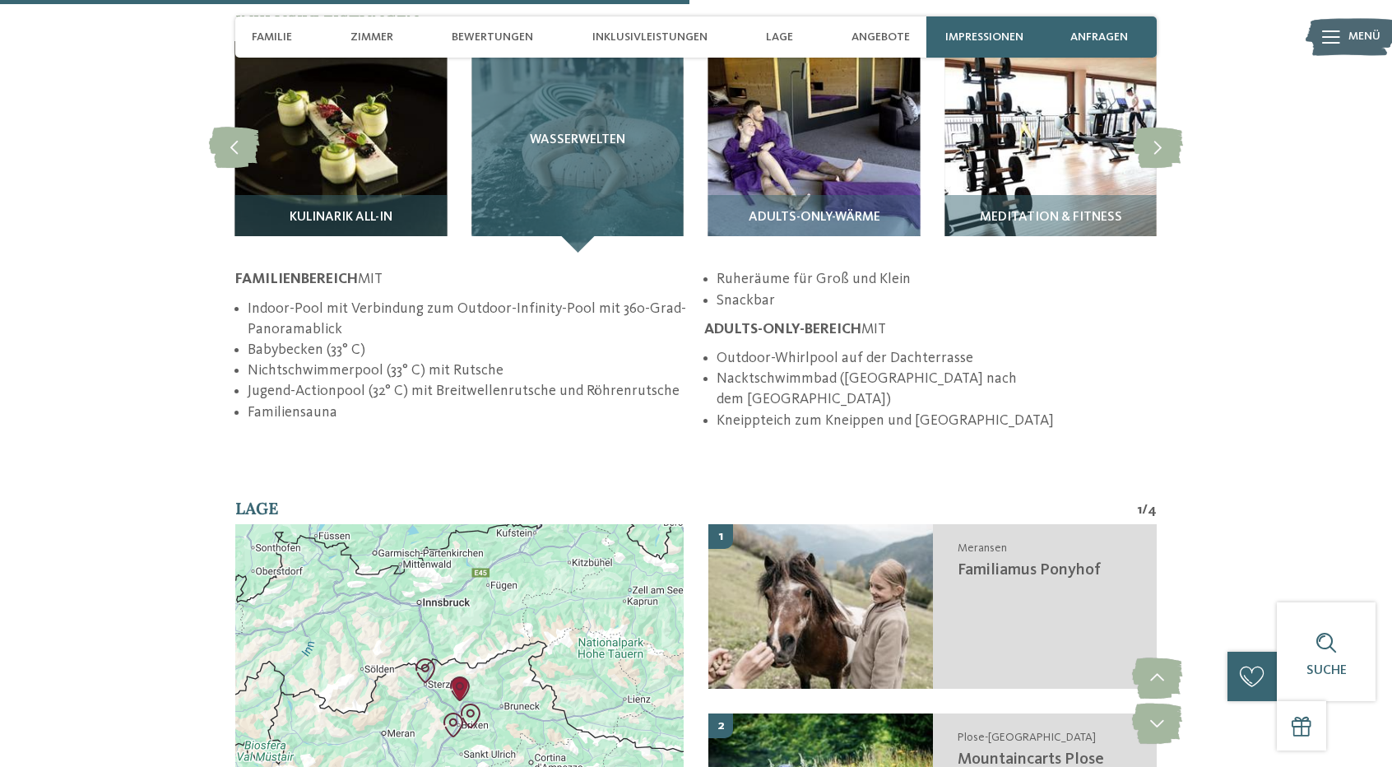
click at [562, 183] on div "Wasserwelten" at bounding box center [576, 146] width 211 height 211
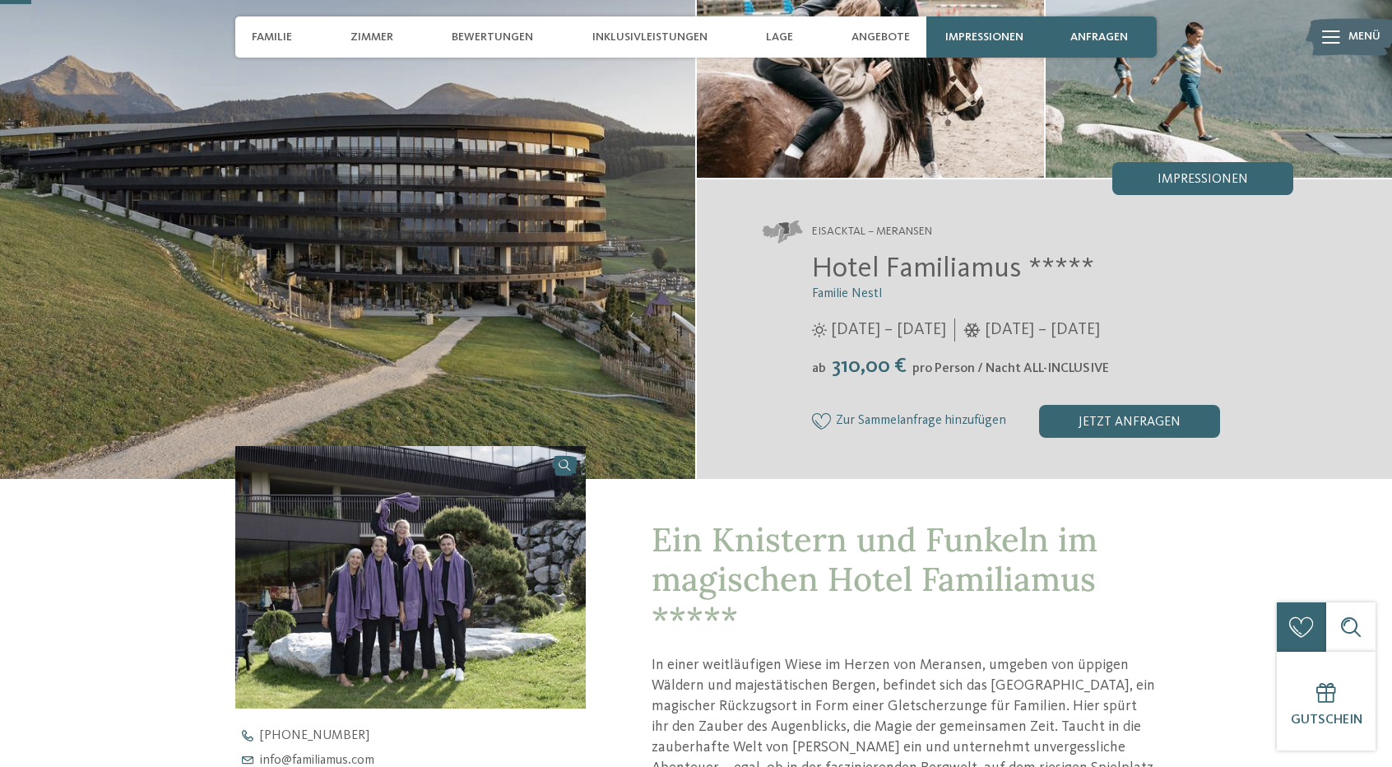
scroll to position [0, 0]
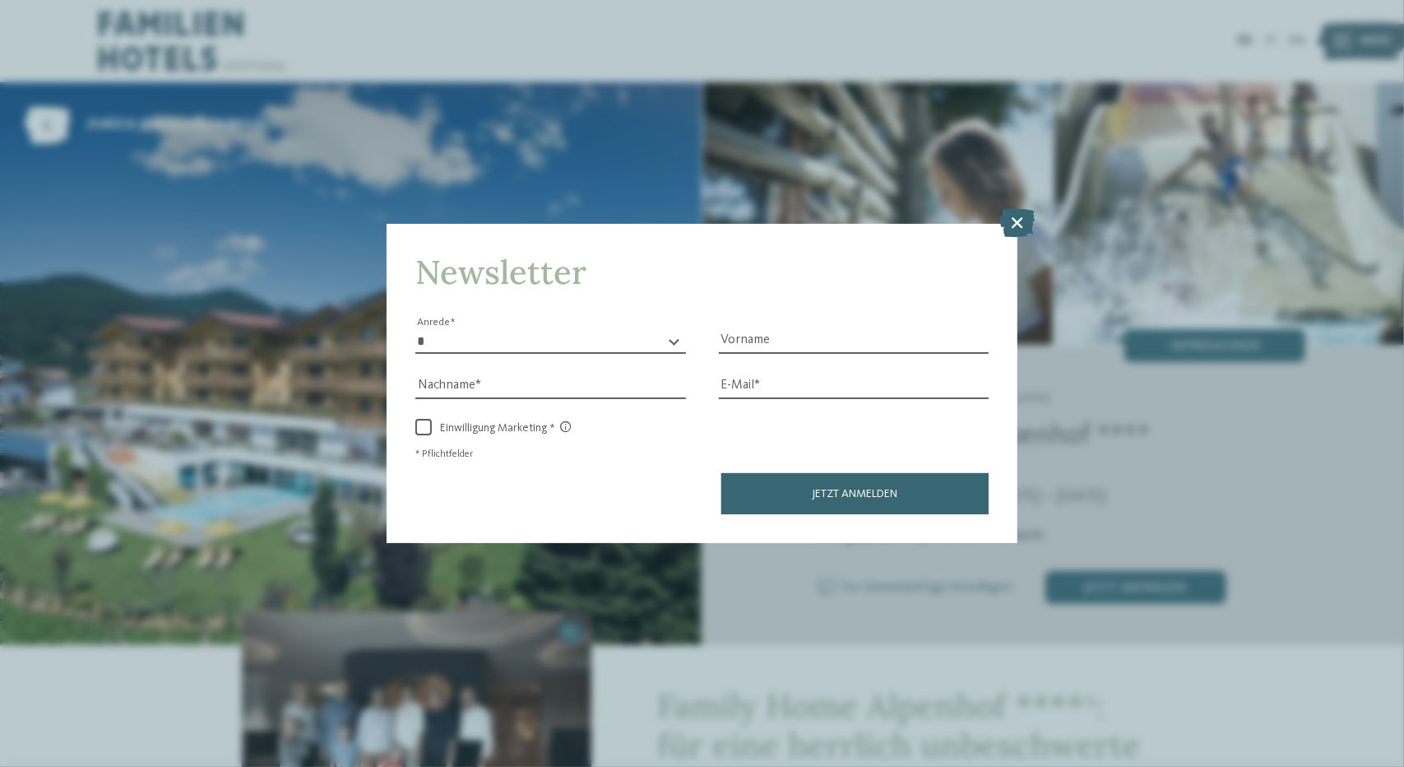
click at [1028, 229] on icon at bounding box center [1017, 222] width 35 height 29
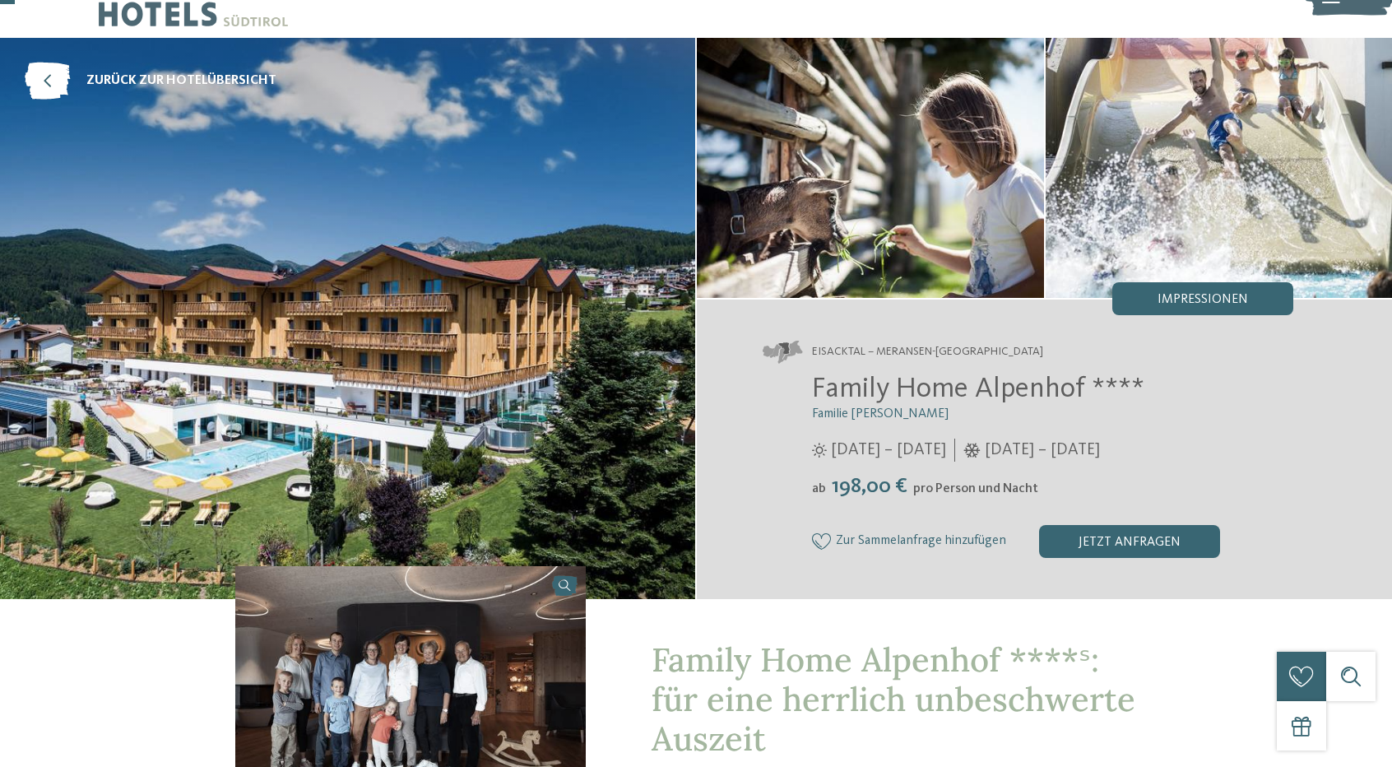
scroll to position [82, 0]
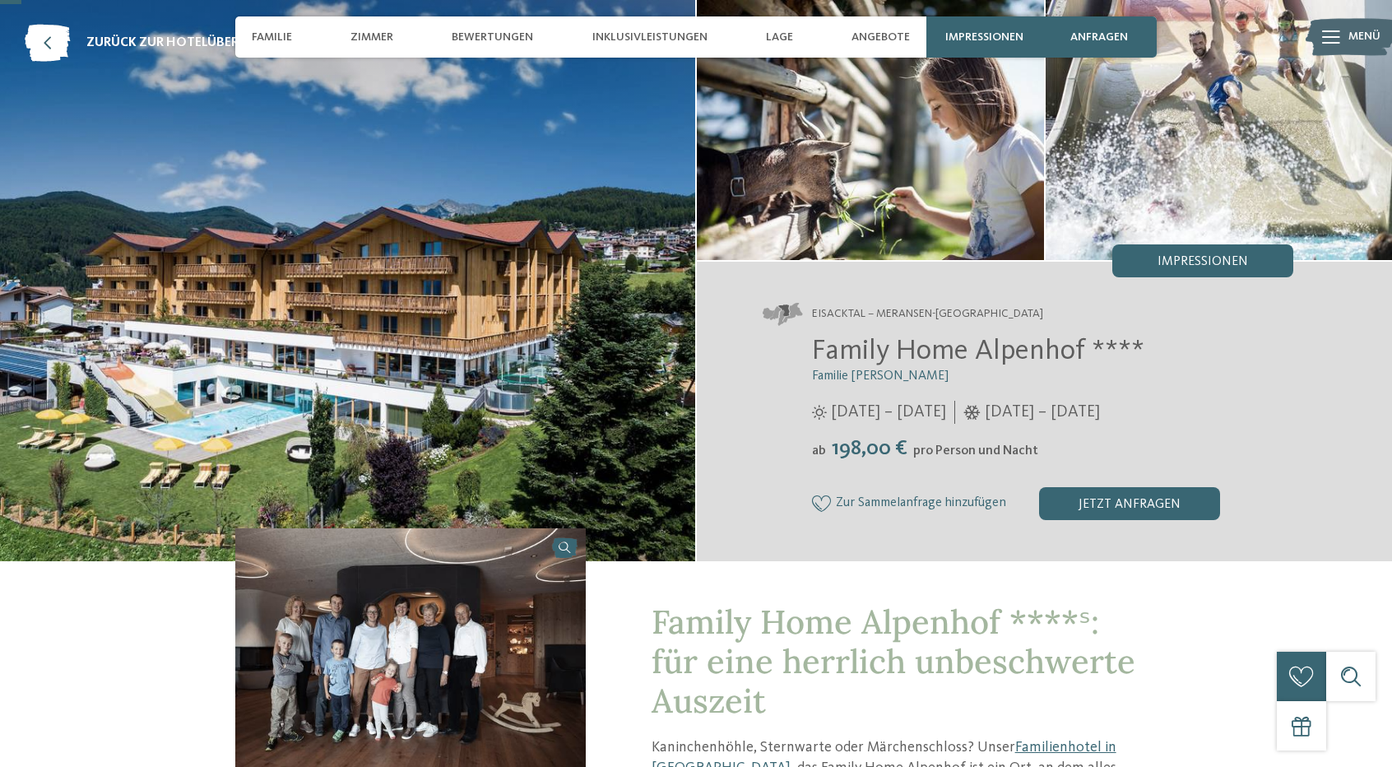
click at [380, 609] on img at bounding box center [410, 659] width 350 height 262
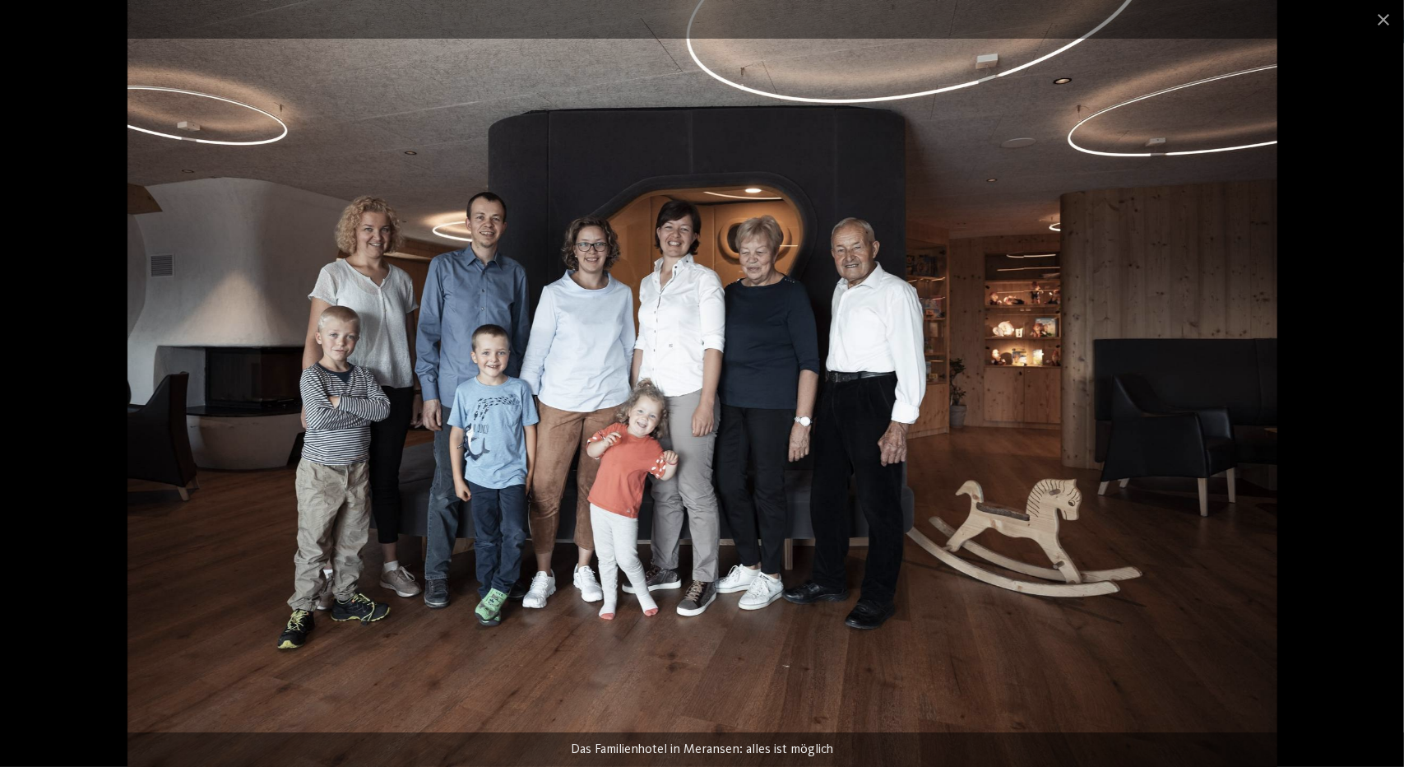
drag, startPoint x: 1390, startPoint y: 19, endPoint x: 1356, endPoint y: 51, distance: 46.5
click at [1389, 19] on span at bounding box center [1383, 19] width 41 height 39
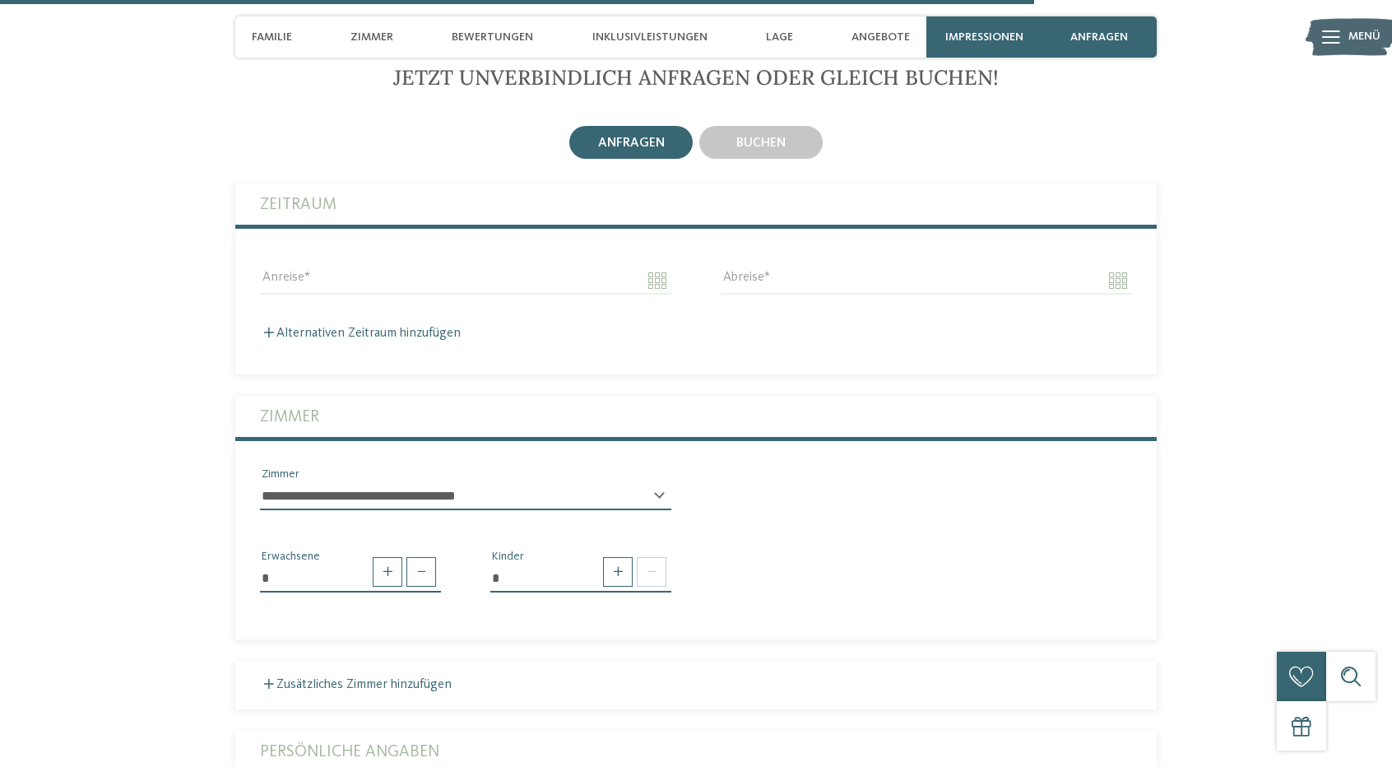
scroll to position [4030, 0]
